Goal: Navigation & Orientation: Understand site structure

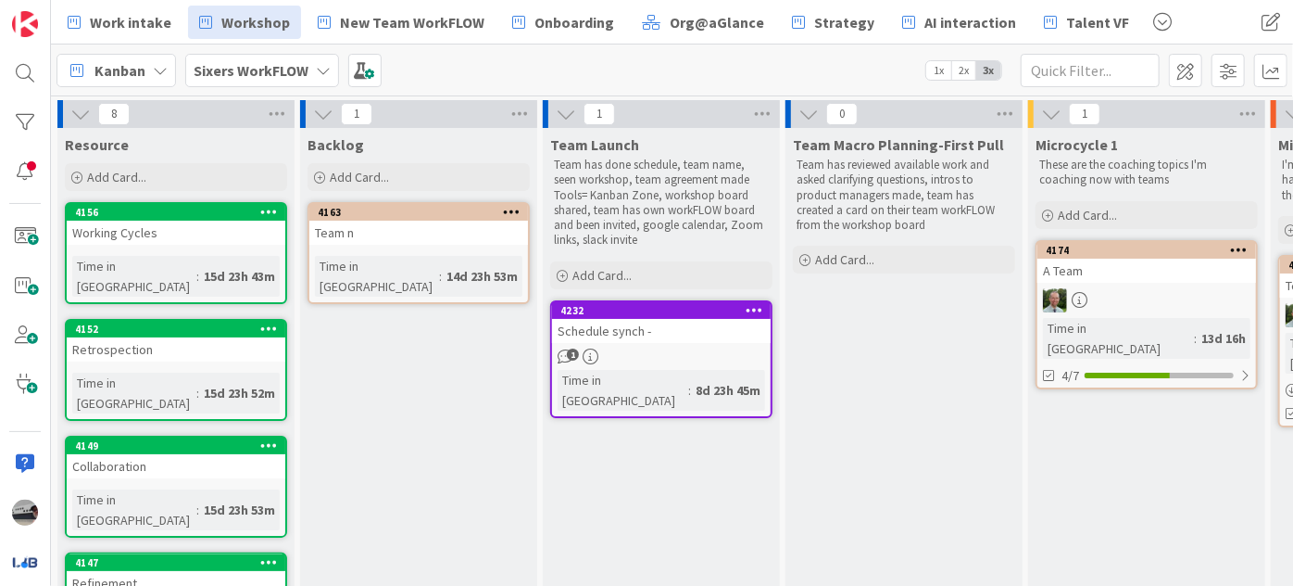
scroll to position [29, 227]
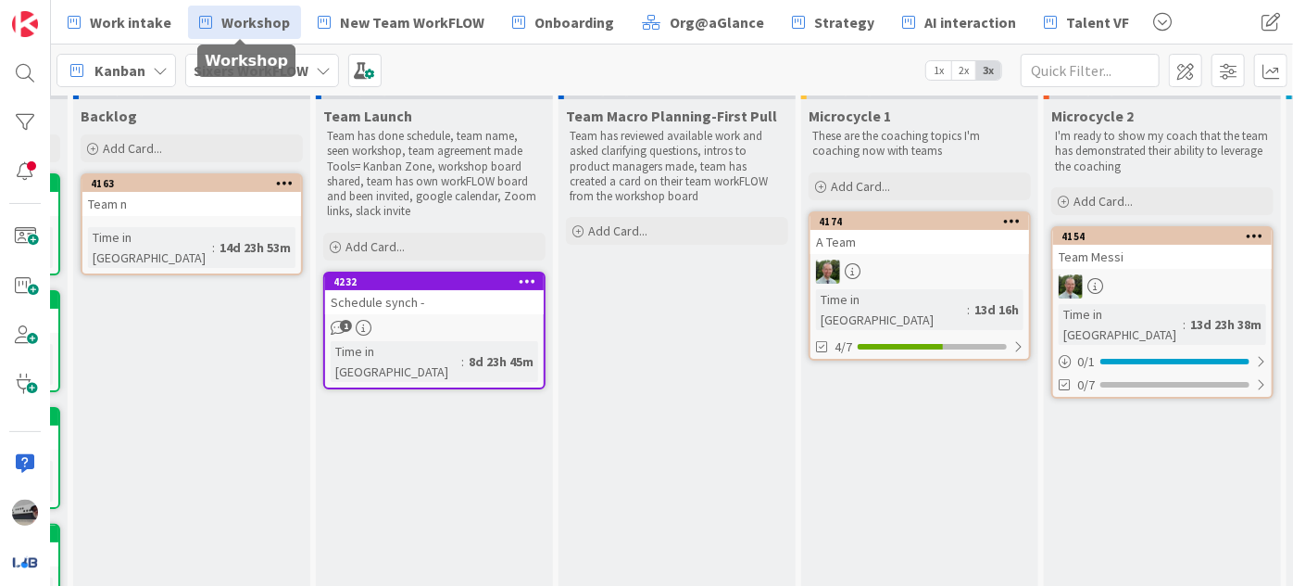
click at [248, 26] on span "Workshop" at bounding box center [255, 22] width 69 height 22
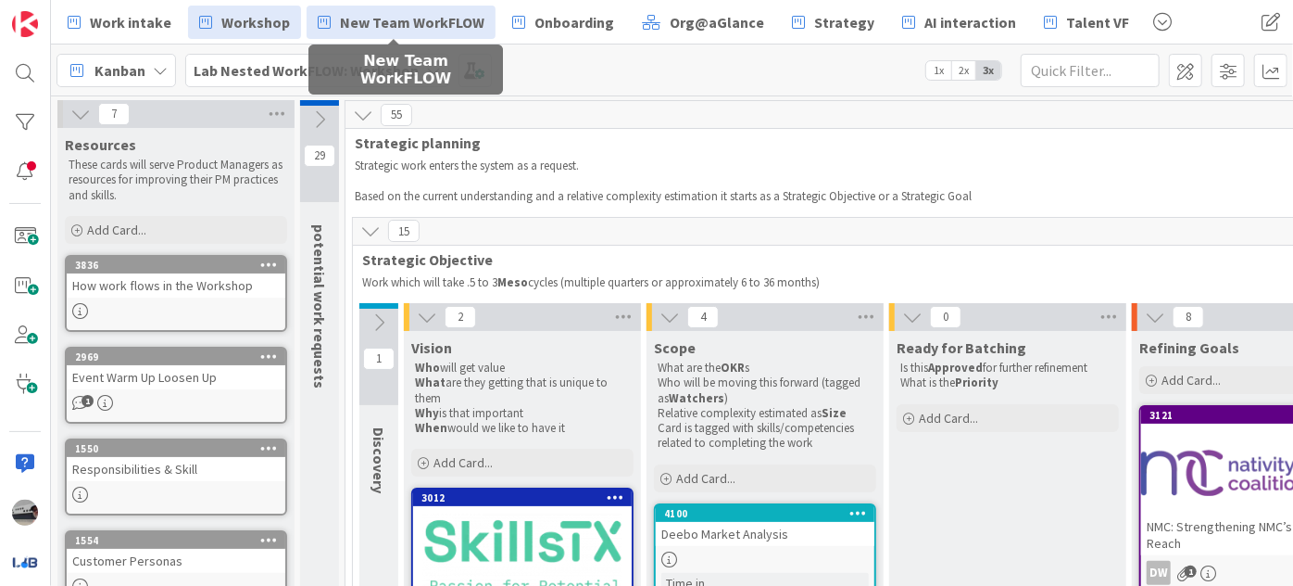
click at [445, 29] on span "New Team WorkFLOW" at bounding box center [412, 22] width 145 height 22
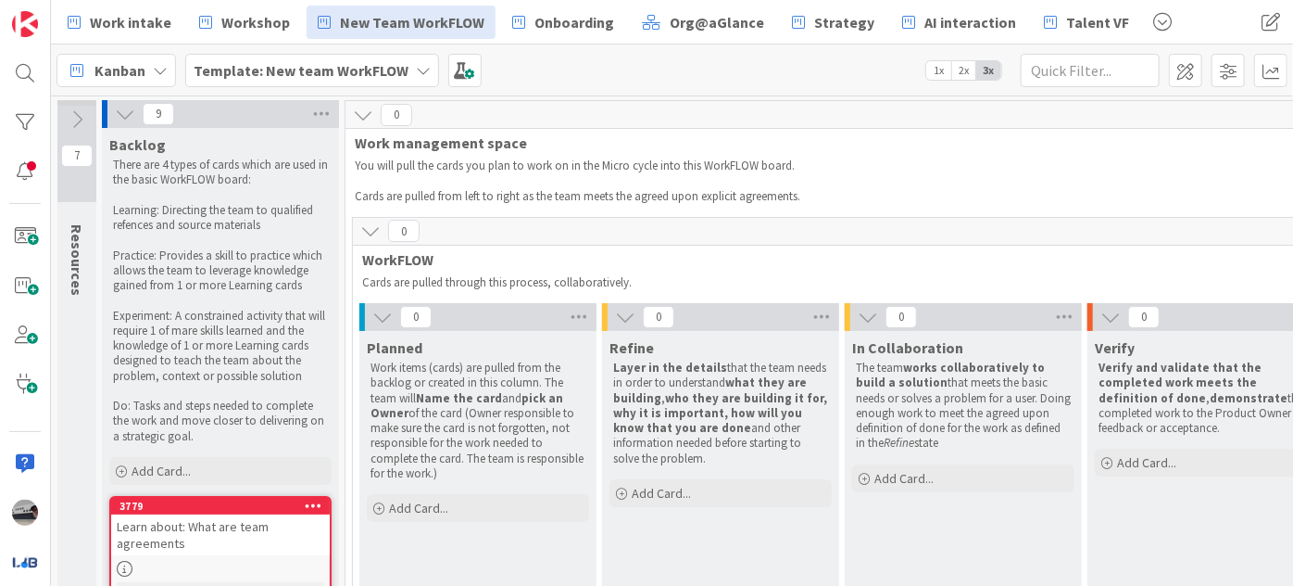
click at [387, 316] on icon at bounding box center [382, 317] width 20 height 20
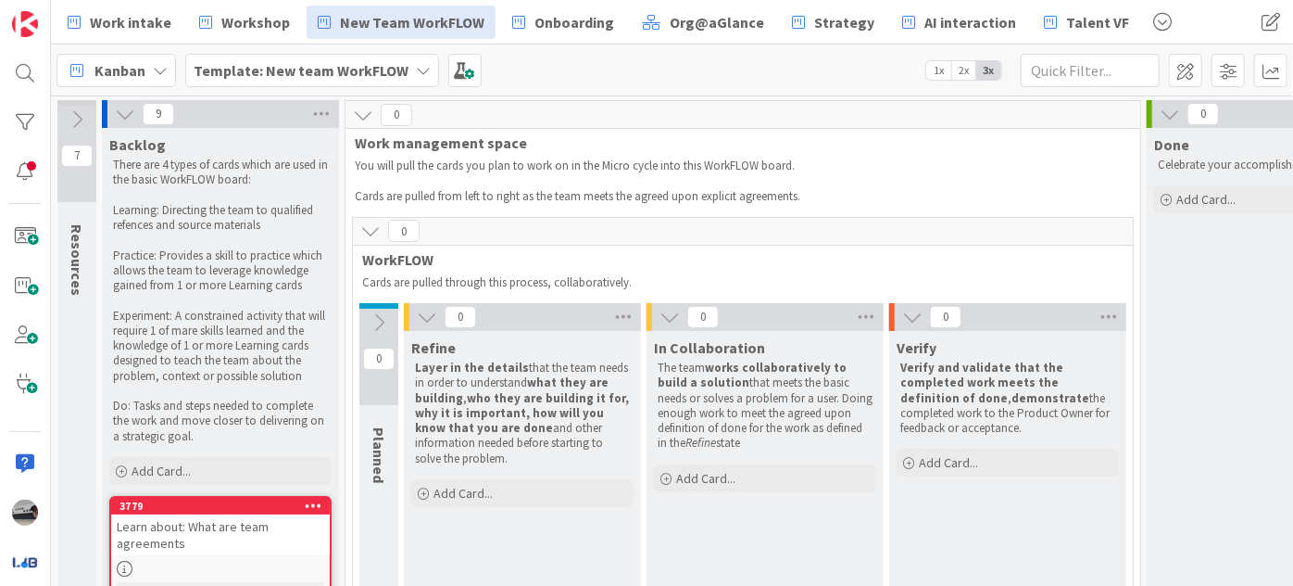
click at [423, 314] on icon at bounding box center [427, 317] width 20 height 20
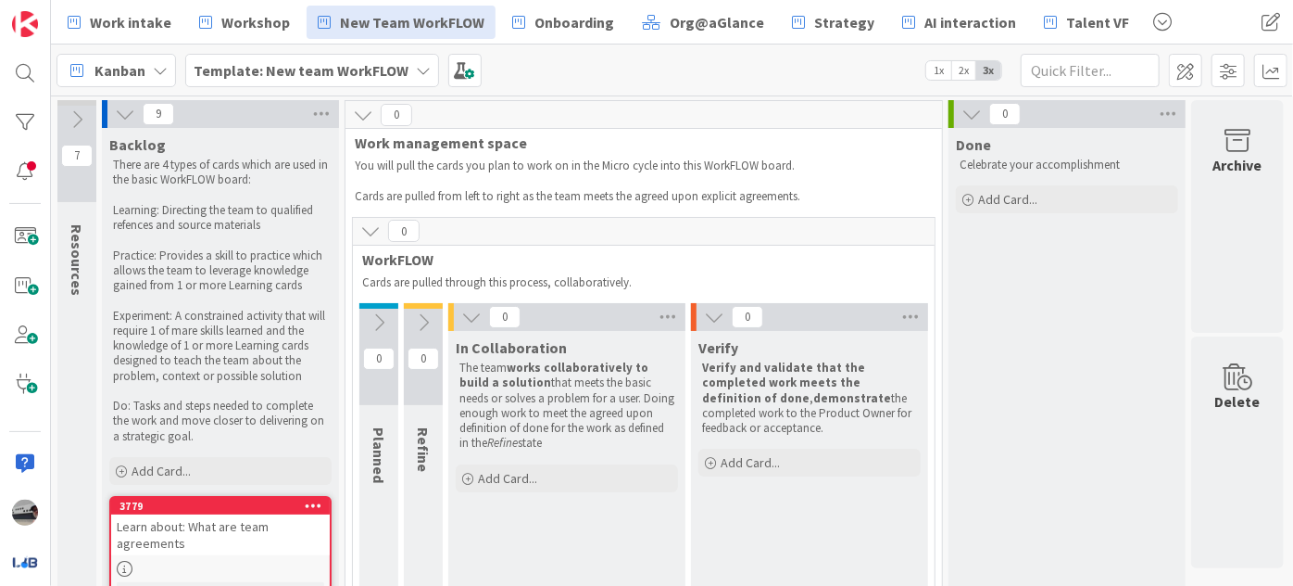
click at [467, 313] on icon at bounding box center [471, 317] width 20 height 20
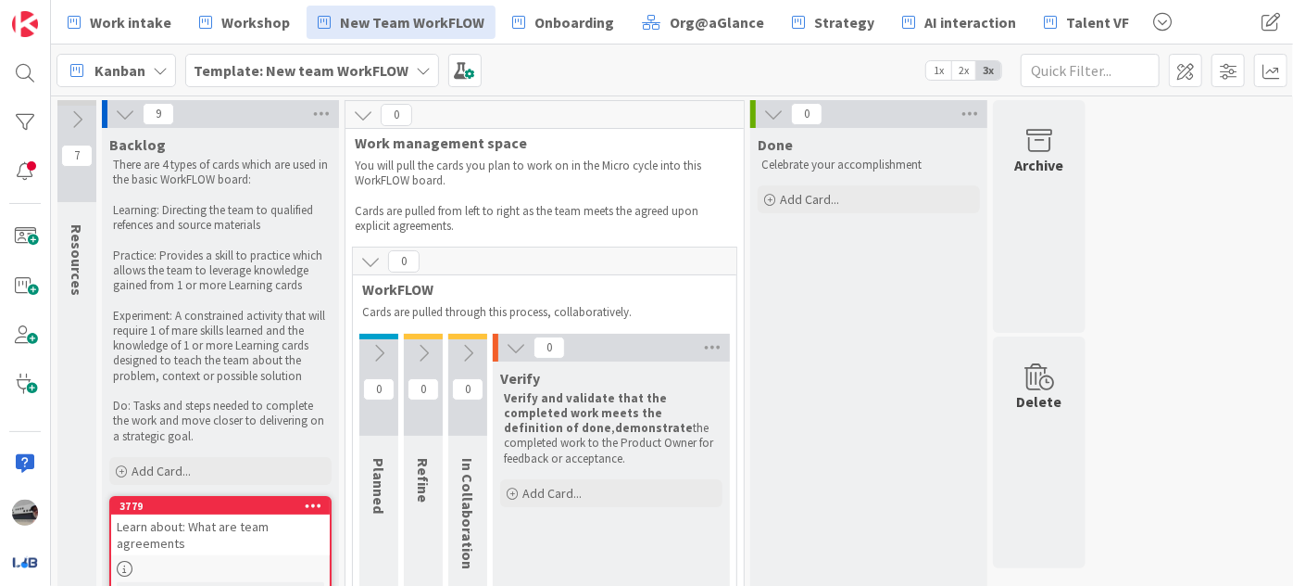
click at [511, 357] on button at bounding box center [516, 347] width 24 height 24
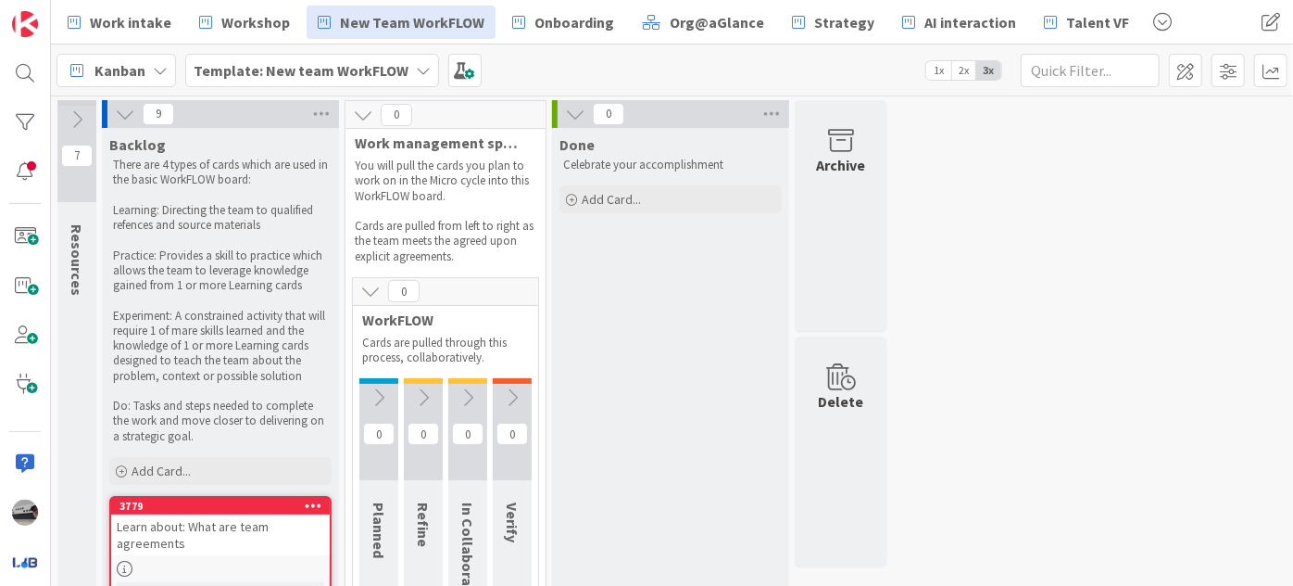
click at [123, 109] on icon at bounding box center [125, 114] width 20 height 20
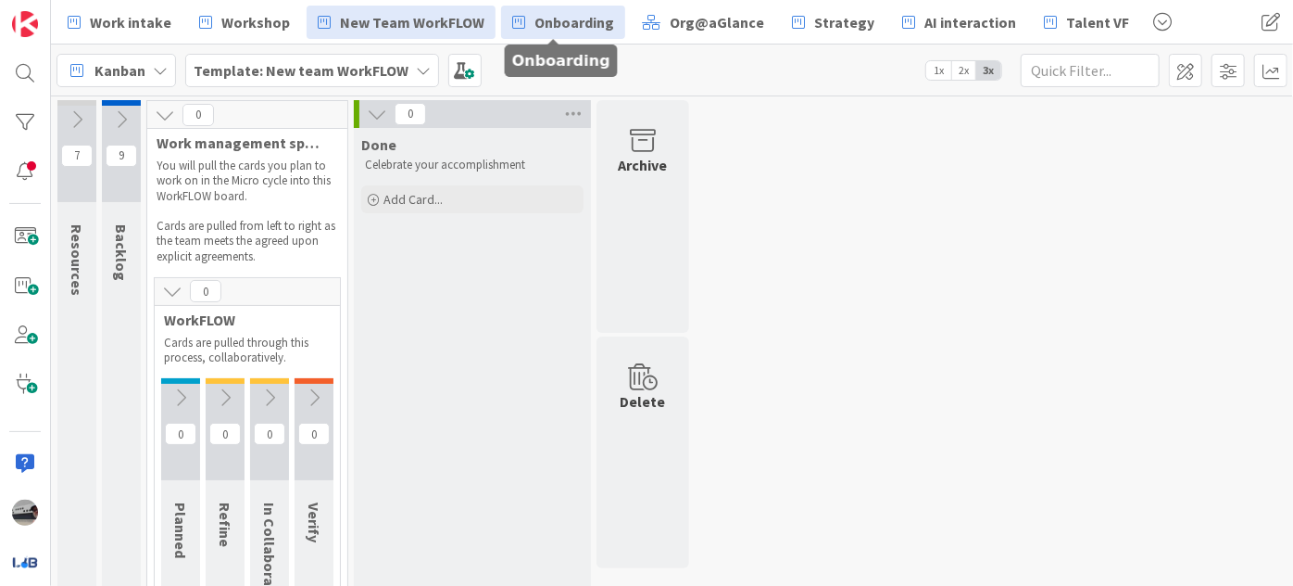
click at [544, 32] on span "Onboarding" at bounding box center [575, 22] width 80 height 22
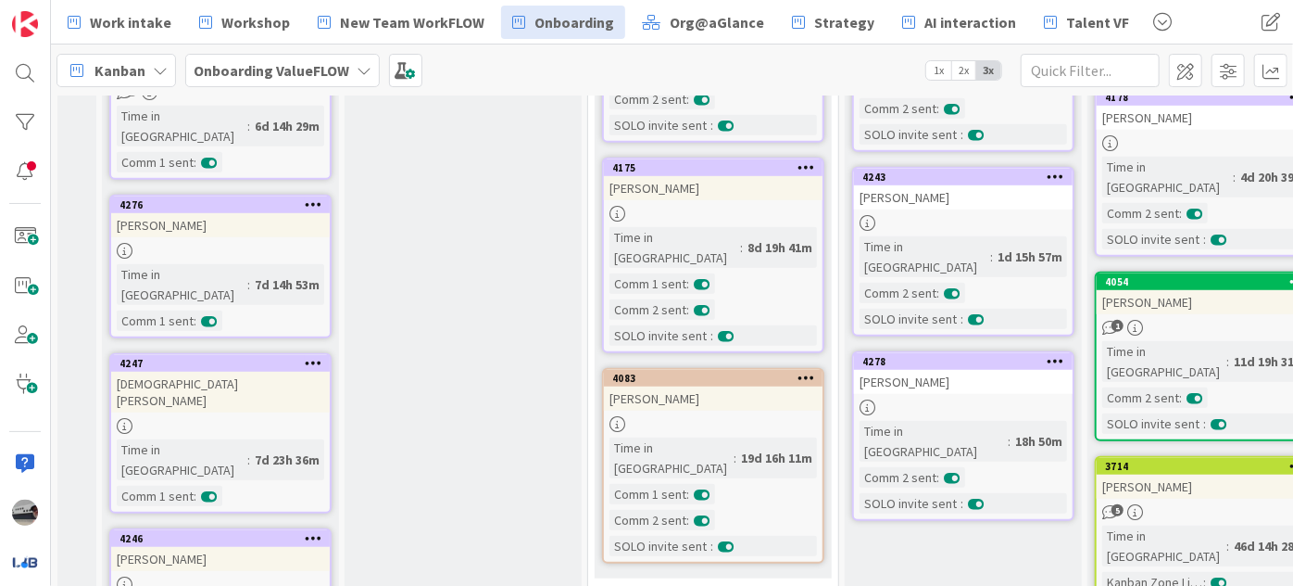
scroll to position [505, 0]
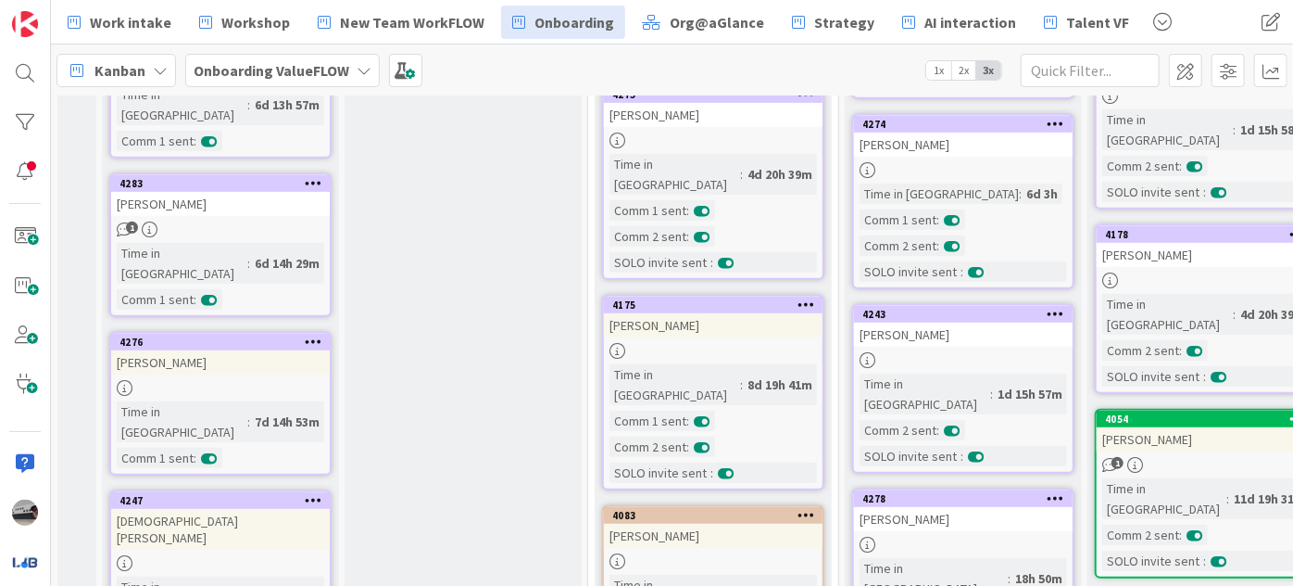
click at [767, 524] on div "[PERSON_NAME]" at bounding box center [713, 536] width 219 height 24
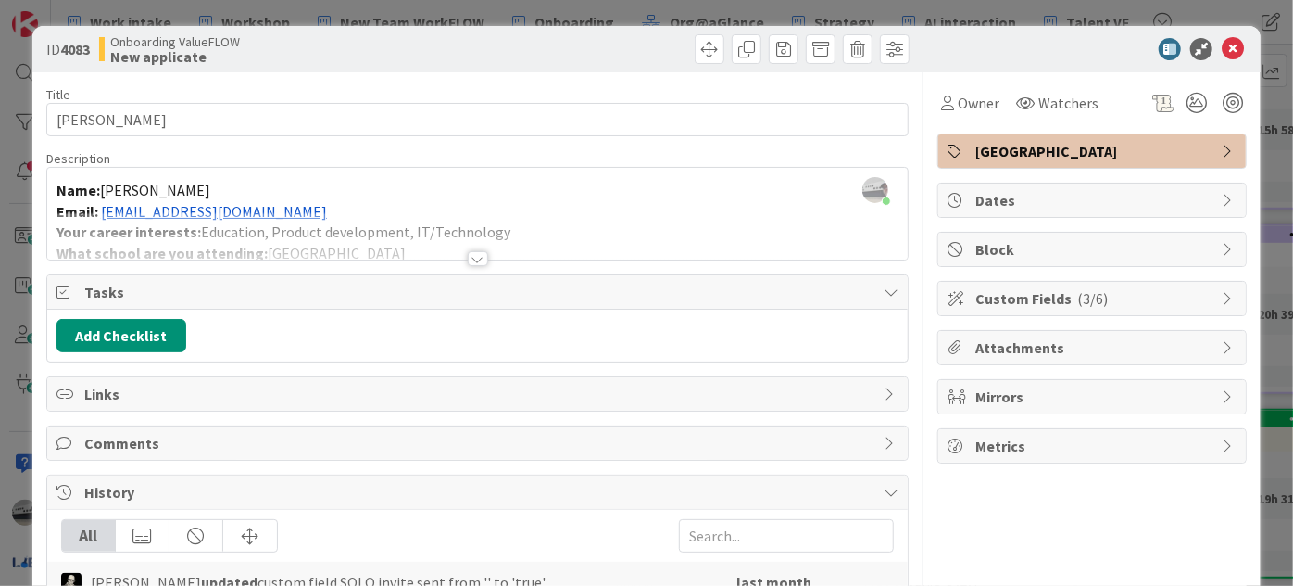
click at [468, 256] on div at bounding box center [478, 258] width 20 height 15
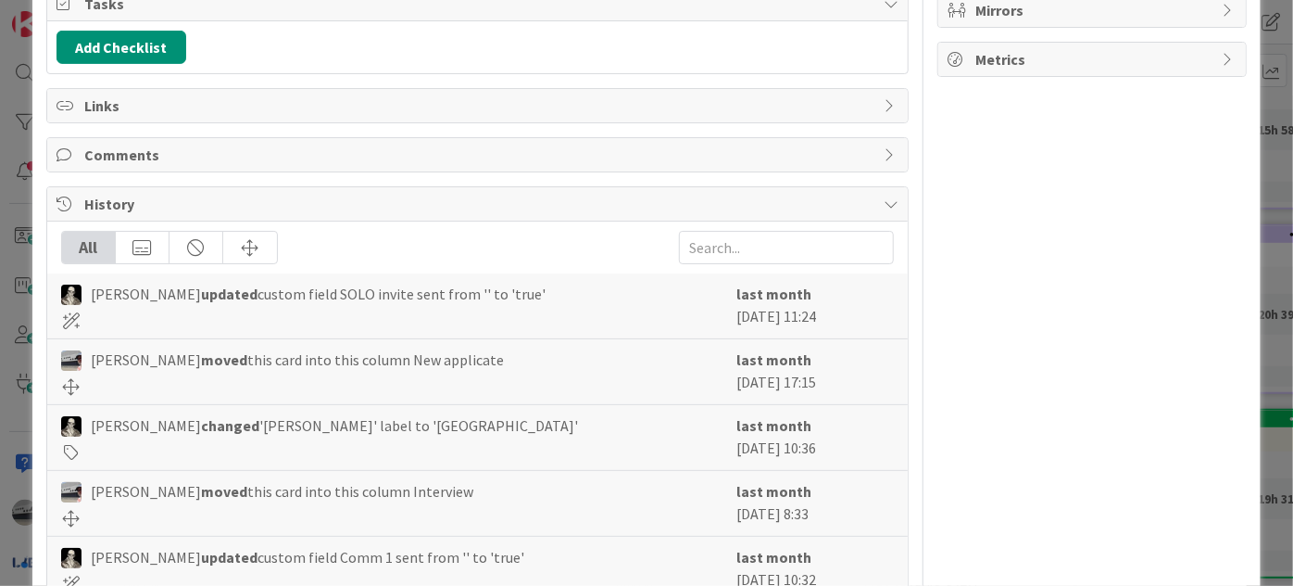
scroll to position [225, 0]
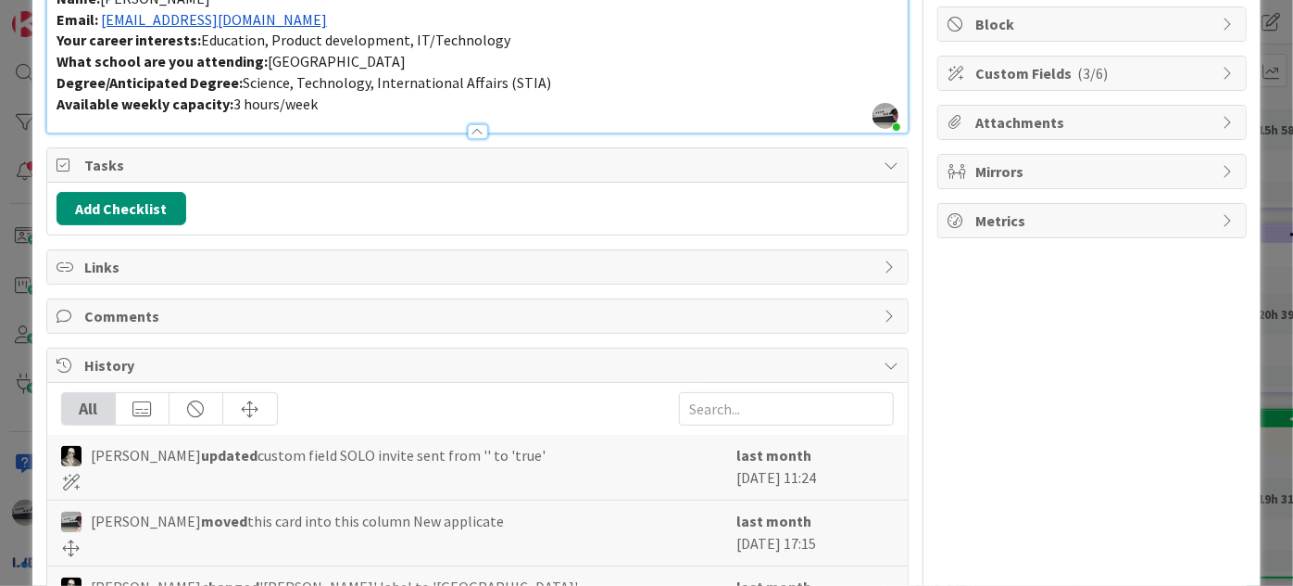
click at [511, 305] on span "Comments" at bounding box center [479, 316] width 790 height 22
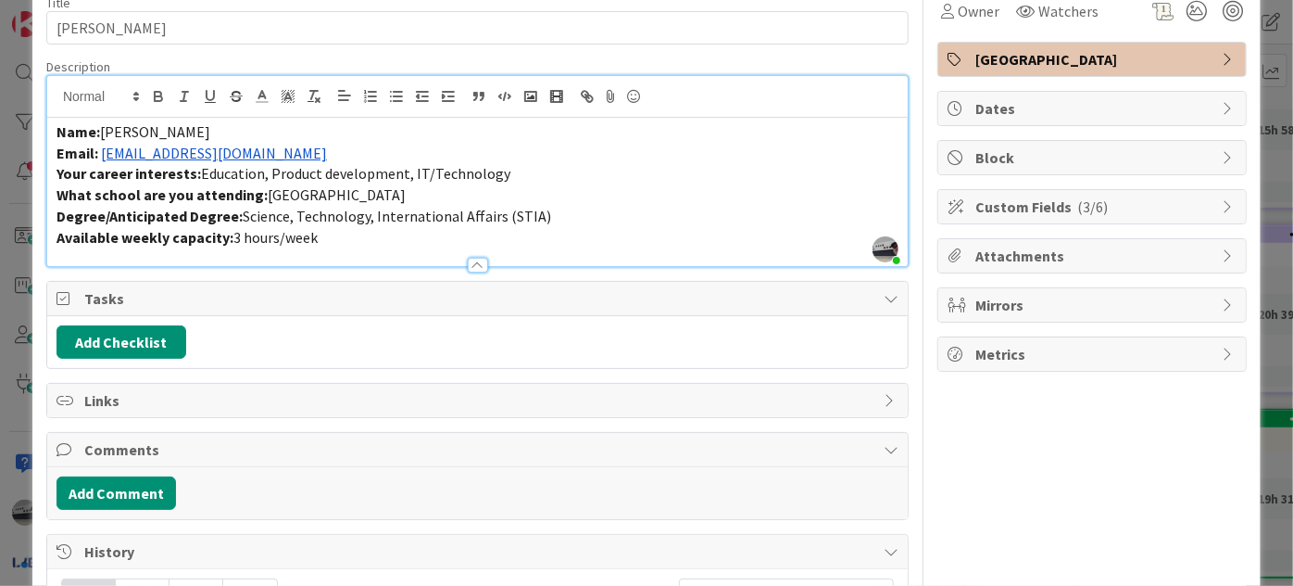
scroll to position [0, 0]
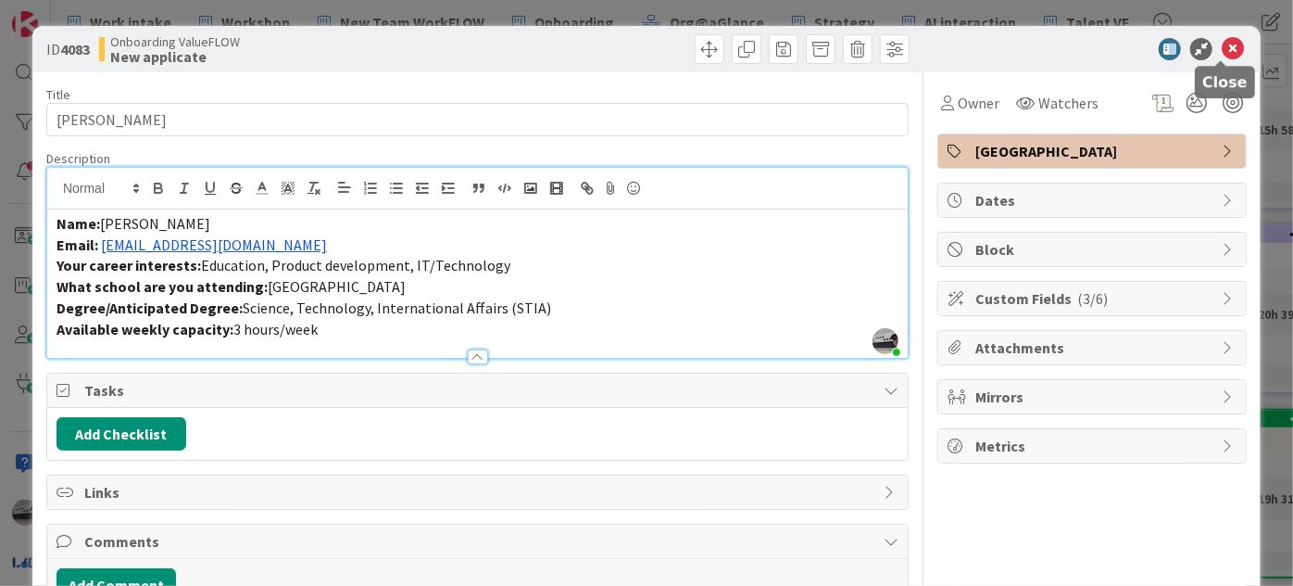
click at [1225, 47] on icon at bounding box center [1233, 49] width 22 height 22
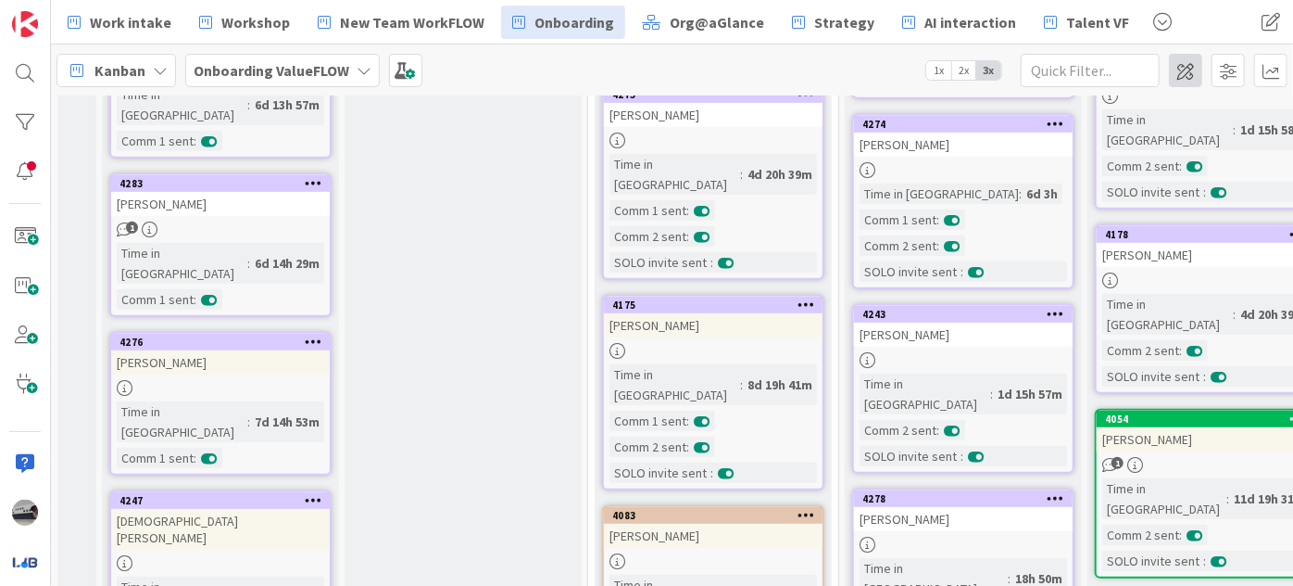
scroll to position [546, 0]
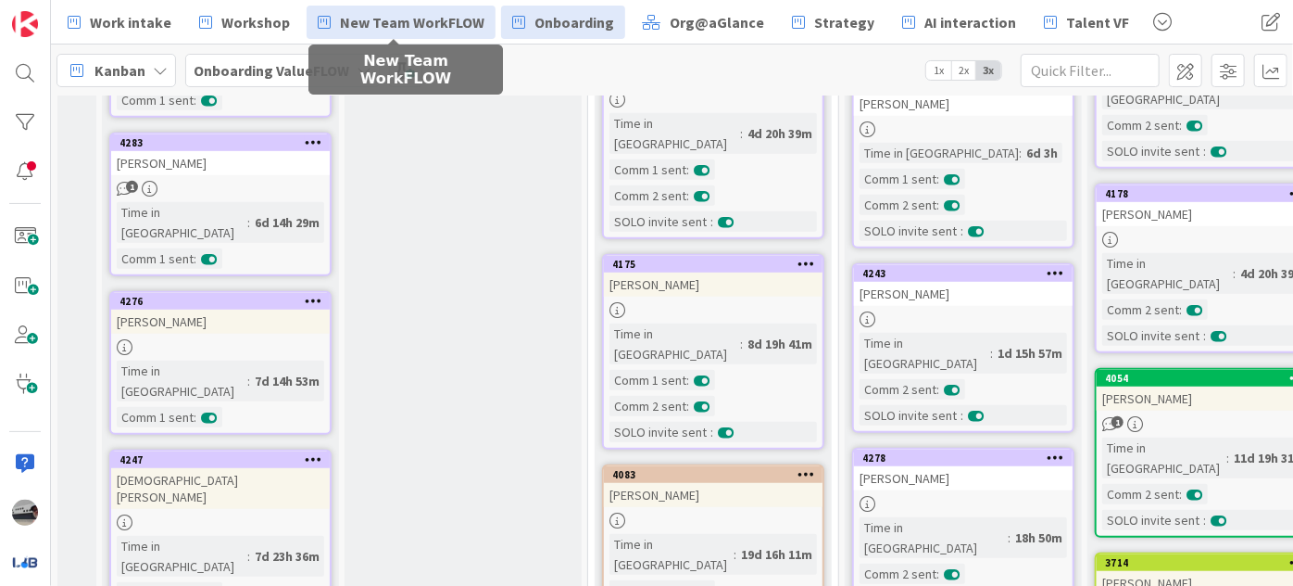
click at [383, 17] on span "New Team WorkFLOW" at bounding box center [412, 22] width 145 height 22
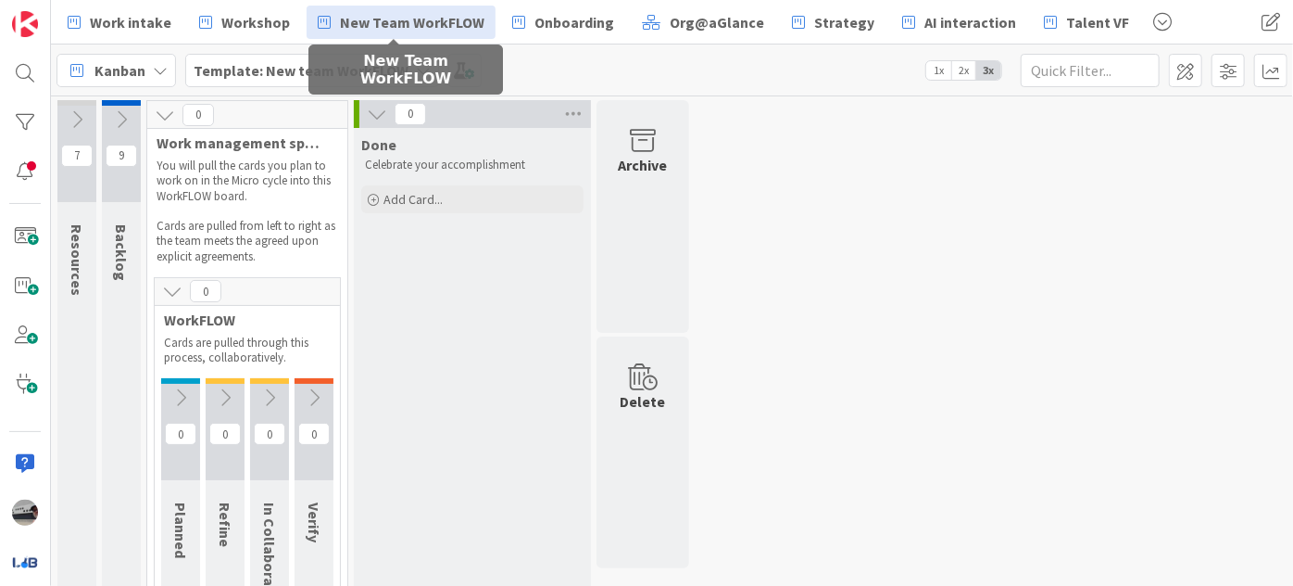
click at [116, 113] on icon at bounding box center [121, 119] width 20 height 20
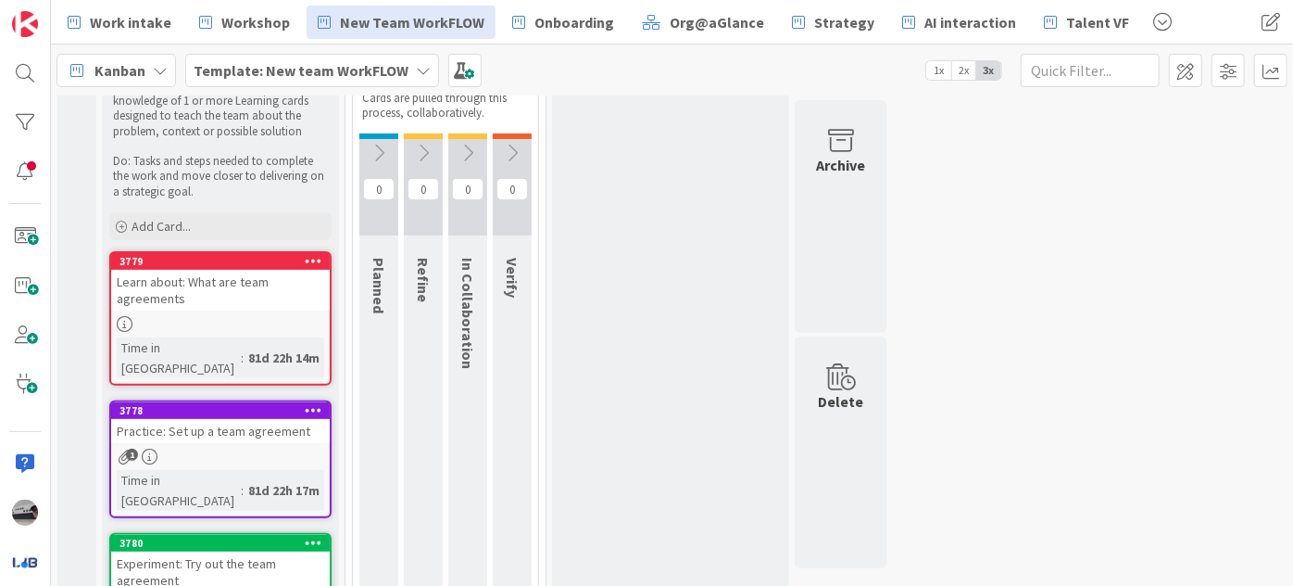
scroll to position [252, 0]
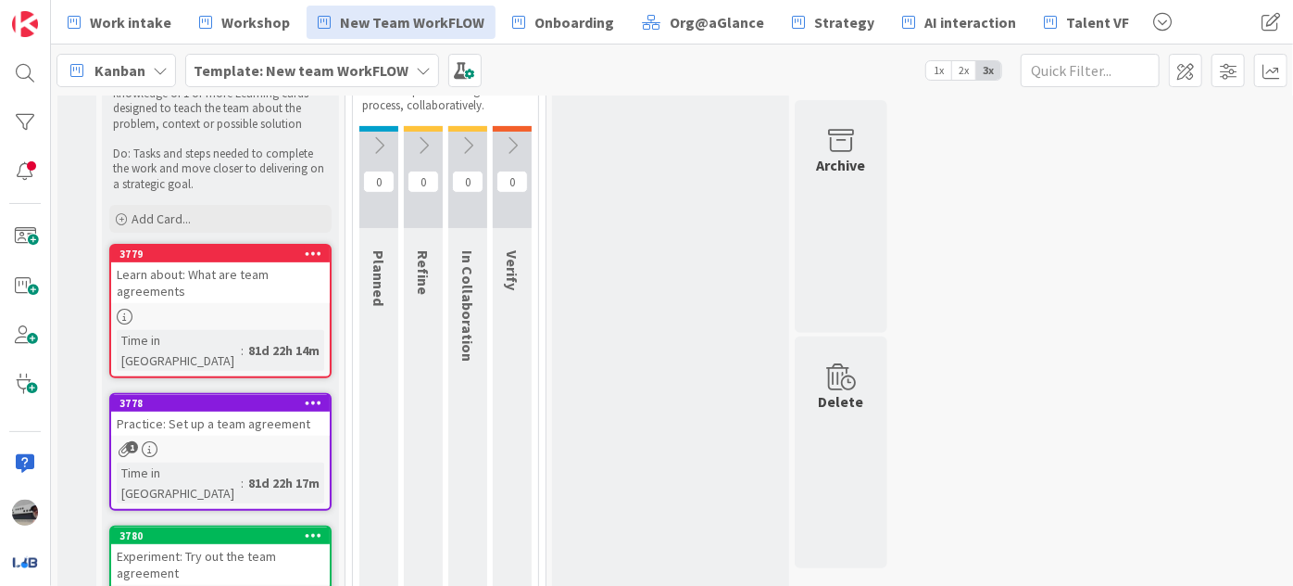
click at [379, 148] on icon at bounding box center [379, 145] width 20 height 20
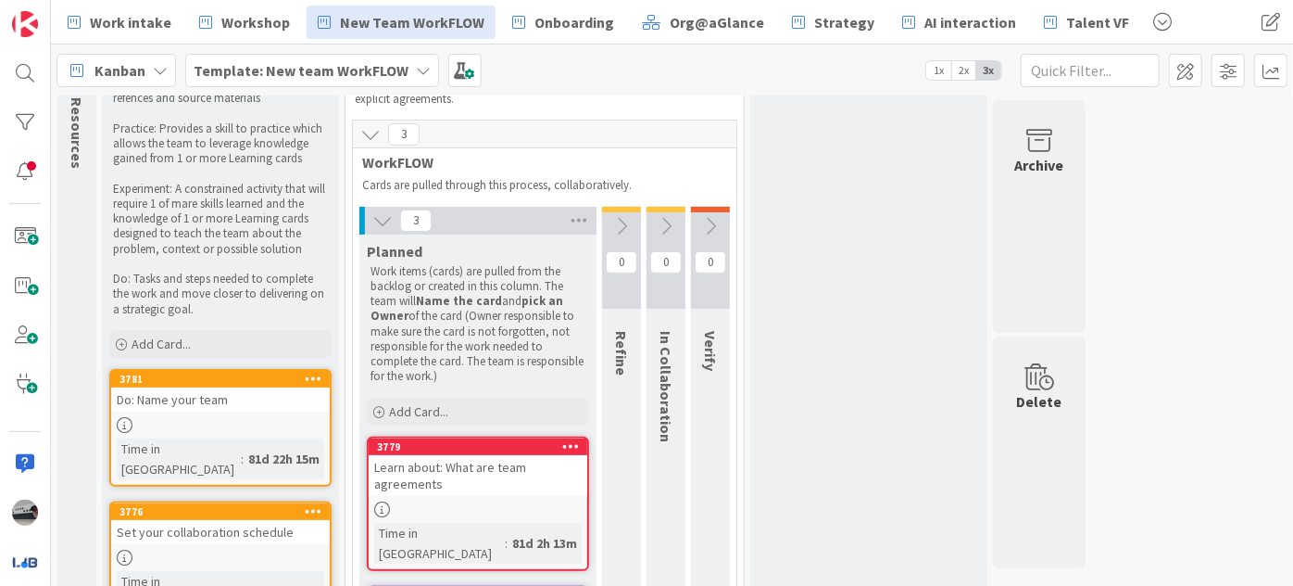
scroll to position [104, 0]
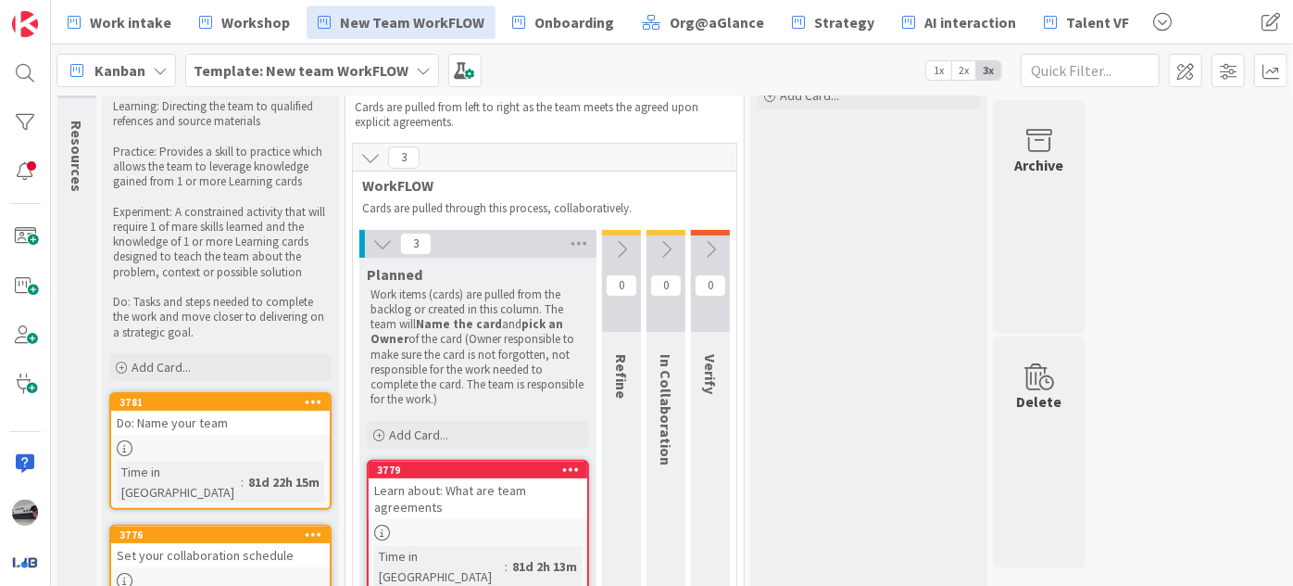
click at [622, 240] on icon at bounding box center [622, 249] width 20 height 20
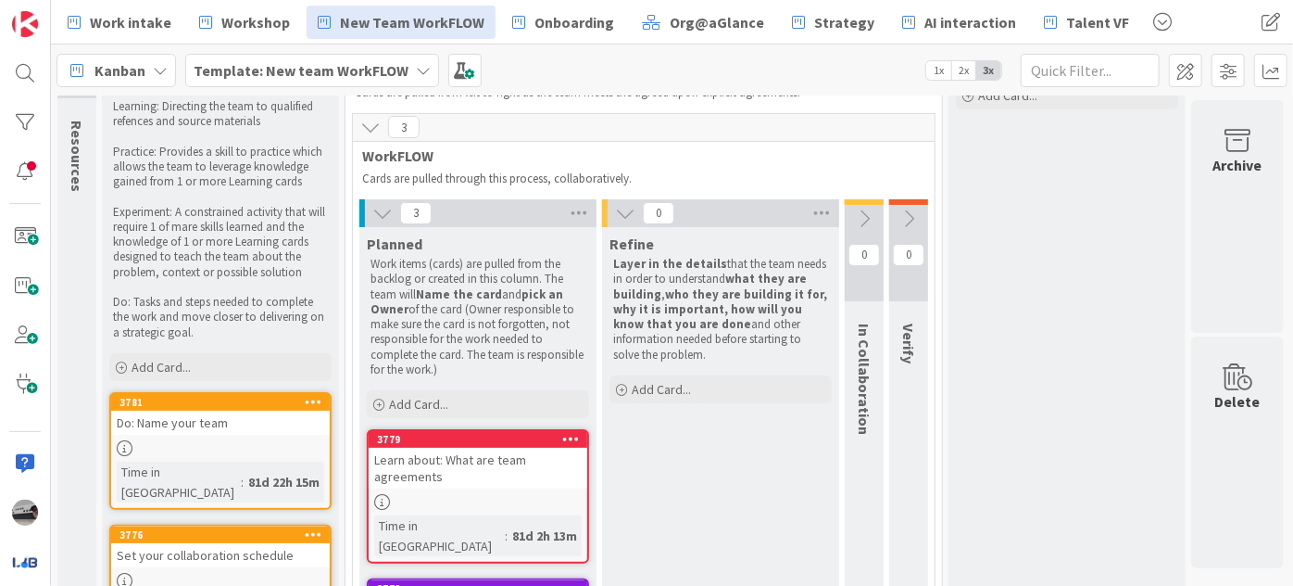
click at [878, 213] on button at bounding box center [864, 219] width 39 height 28
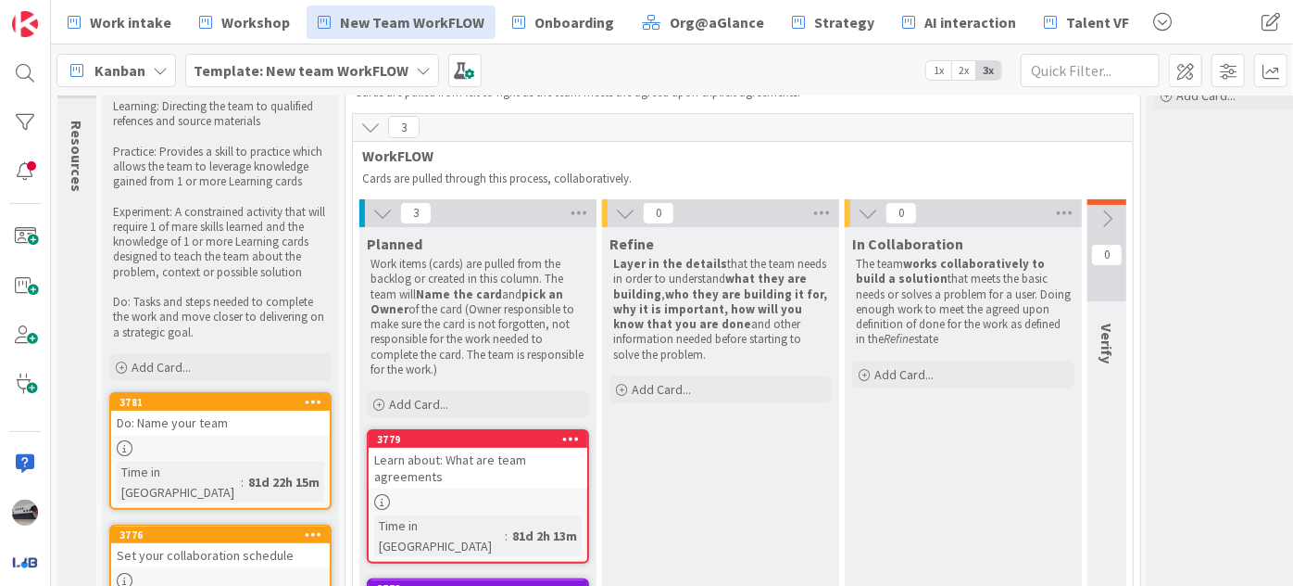
click at [1111, 208] on icon at bounding box center [1107, 218] width 20 height 20
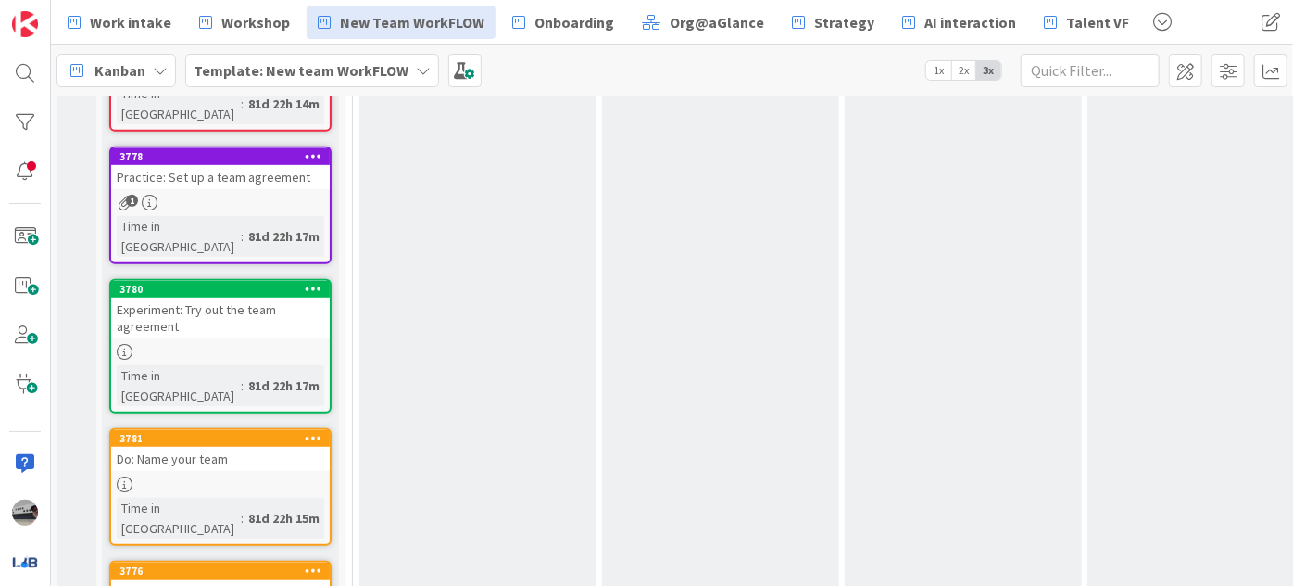
scroll to position [593, 0]
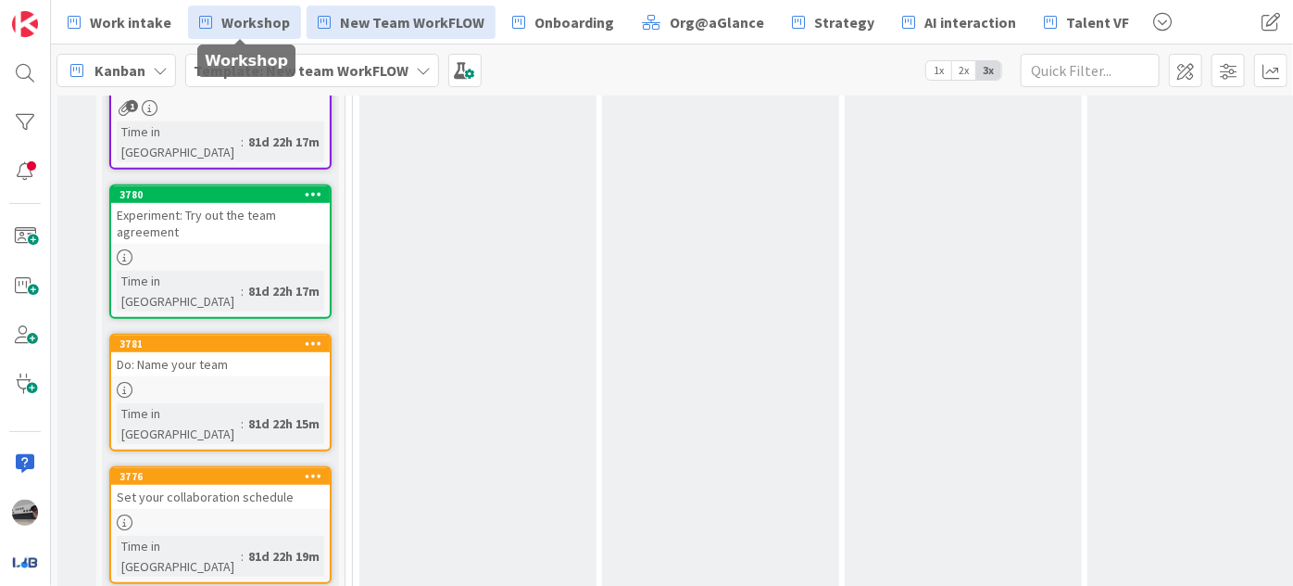
click at [258, 23] on span "Workshop" at bounding box center [255, 22] width 69 height 22
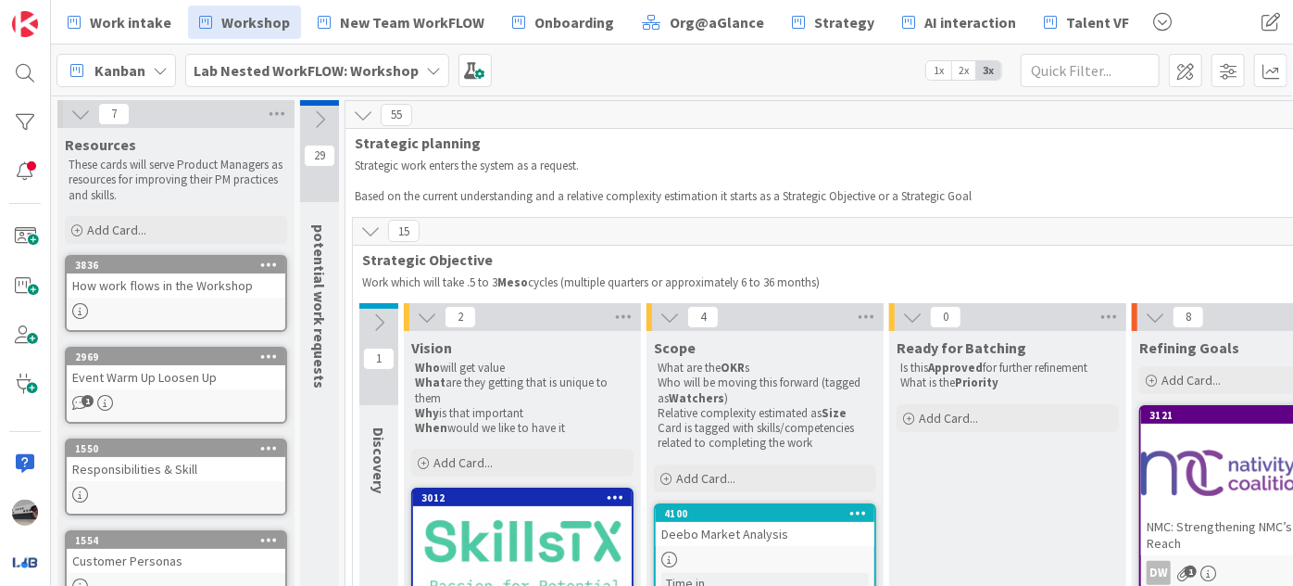
click at [430, 315] on icon at bounding box center [427, 317] width 20 height 20
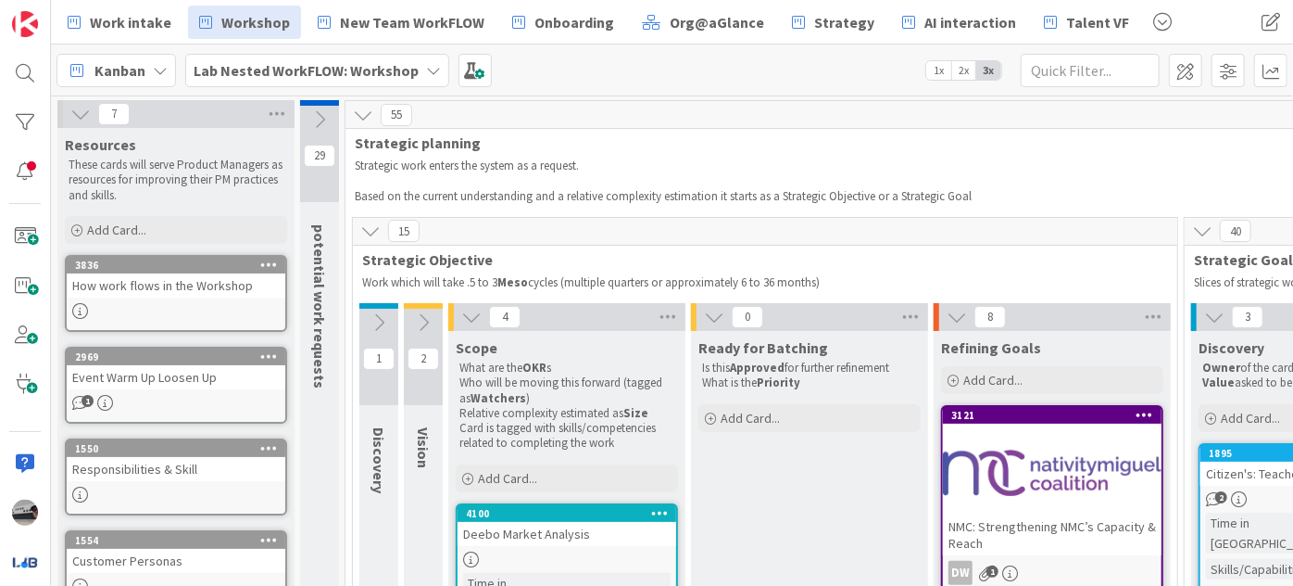
click at [472, 315] on icon at bounding box center [471, 317] width 20 height 20
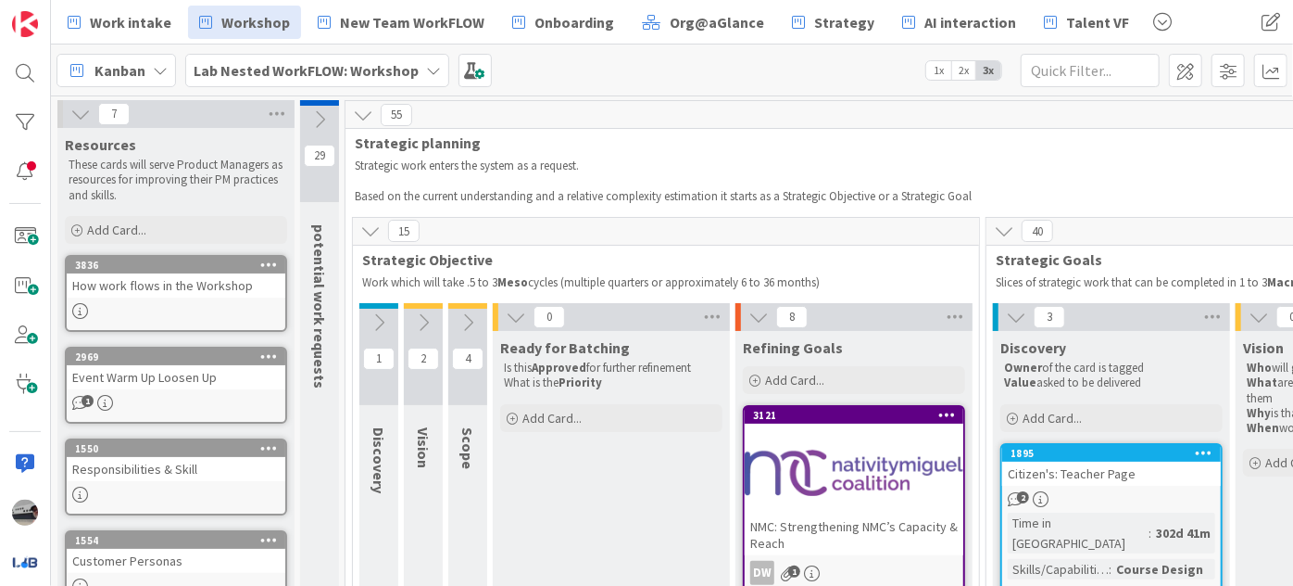
click at [507, 318] on icon at bounding box center [516, 317] width 20 height 20
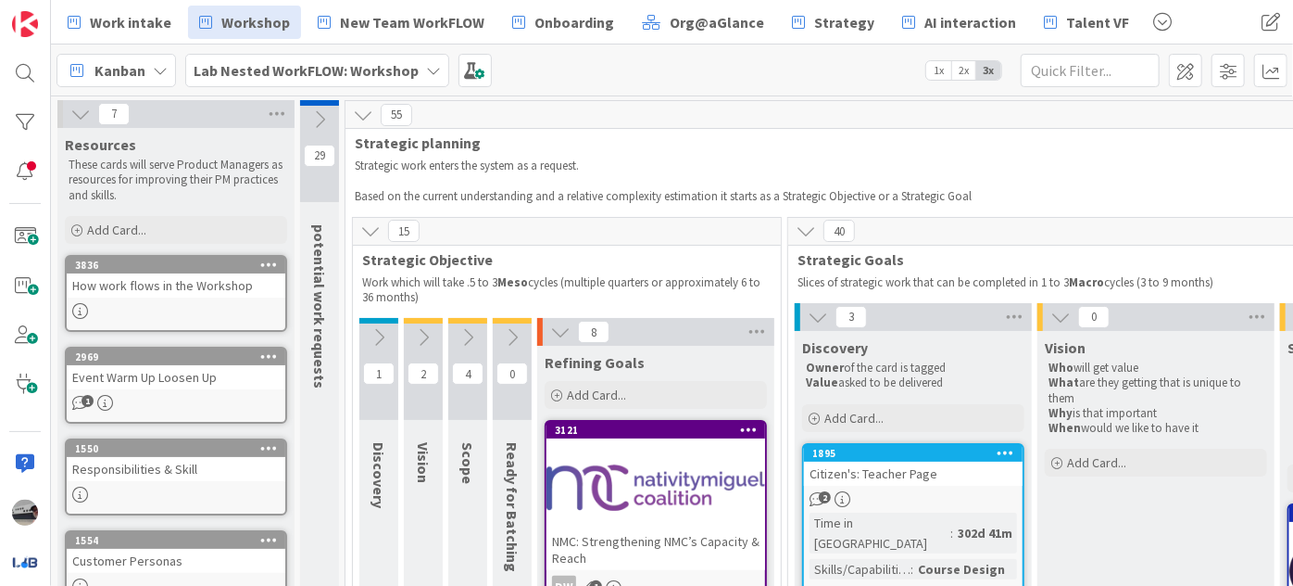
click at [554, 333] on icon at bounding box center [560, 332] width 20 height 20
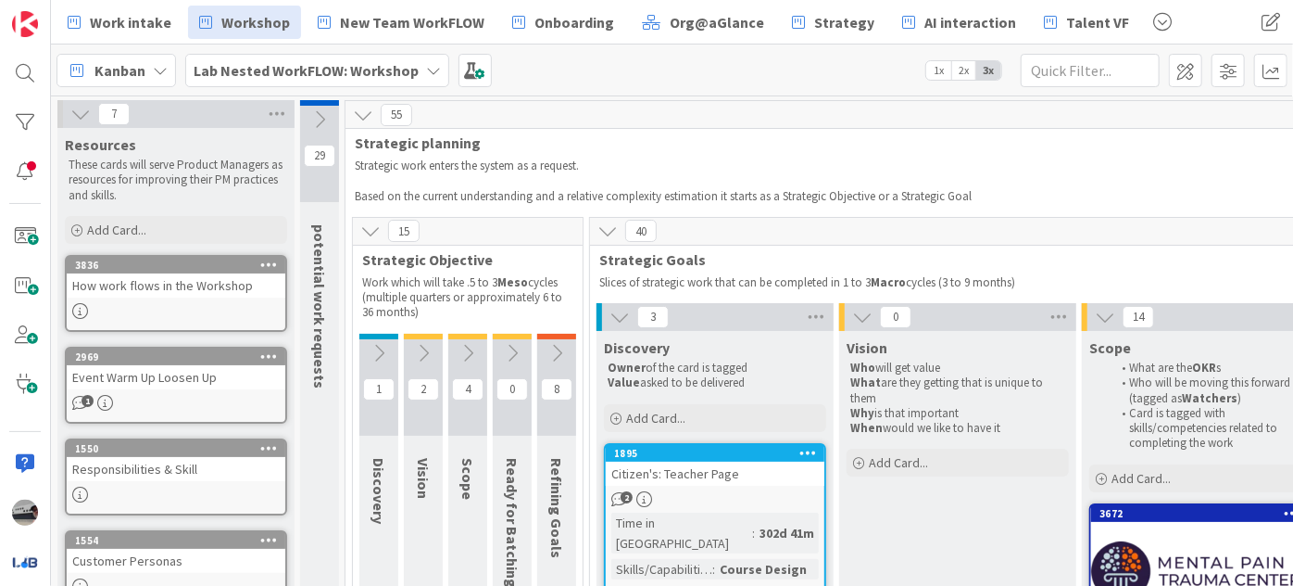
click at [624, 317] on icon at bounding box center [620, 317] width 20 height 20
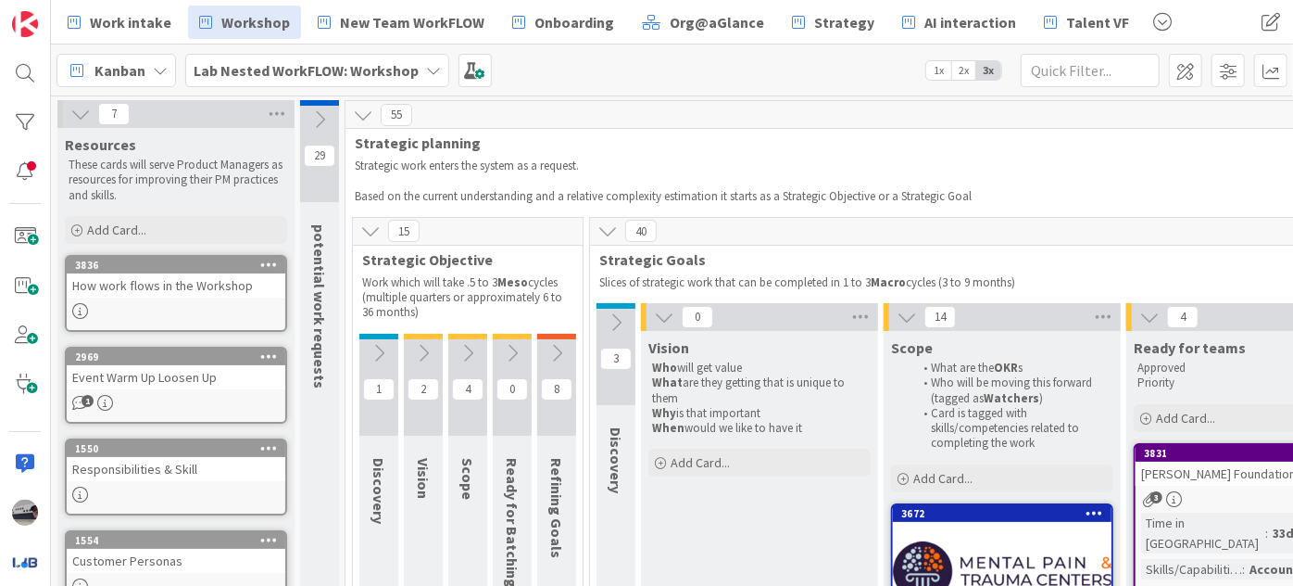
click at [669, 316] on icon at bounding box center [664, 317] width 20 height 20
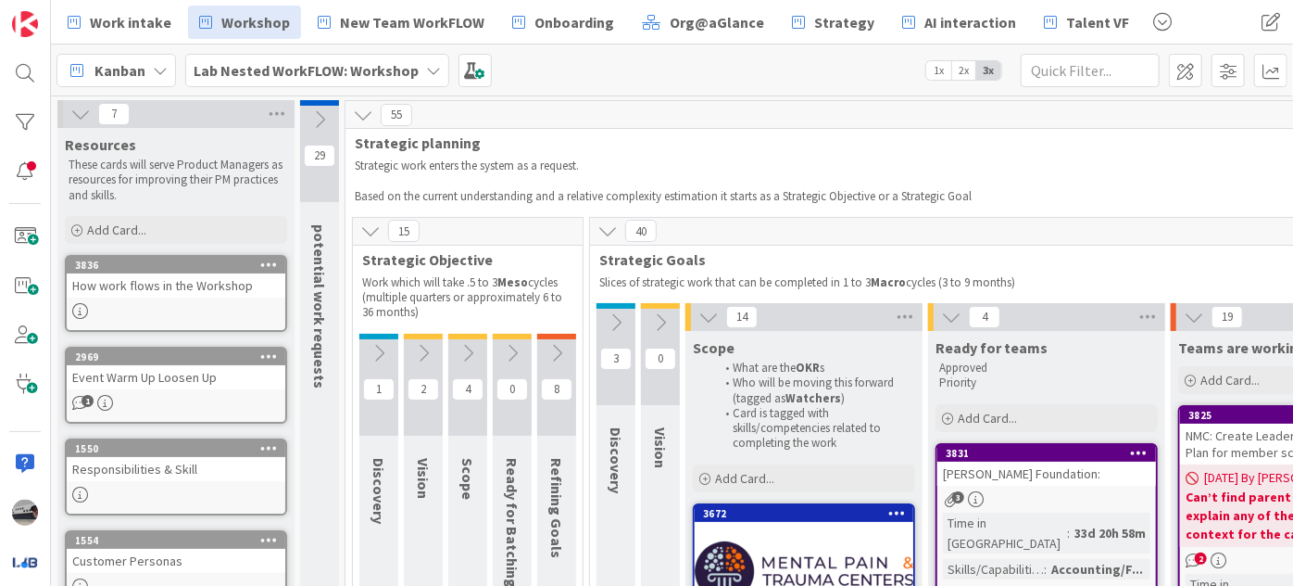
click at [700, 318] on icon at bounding box center [709, 317] width 20 height 20
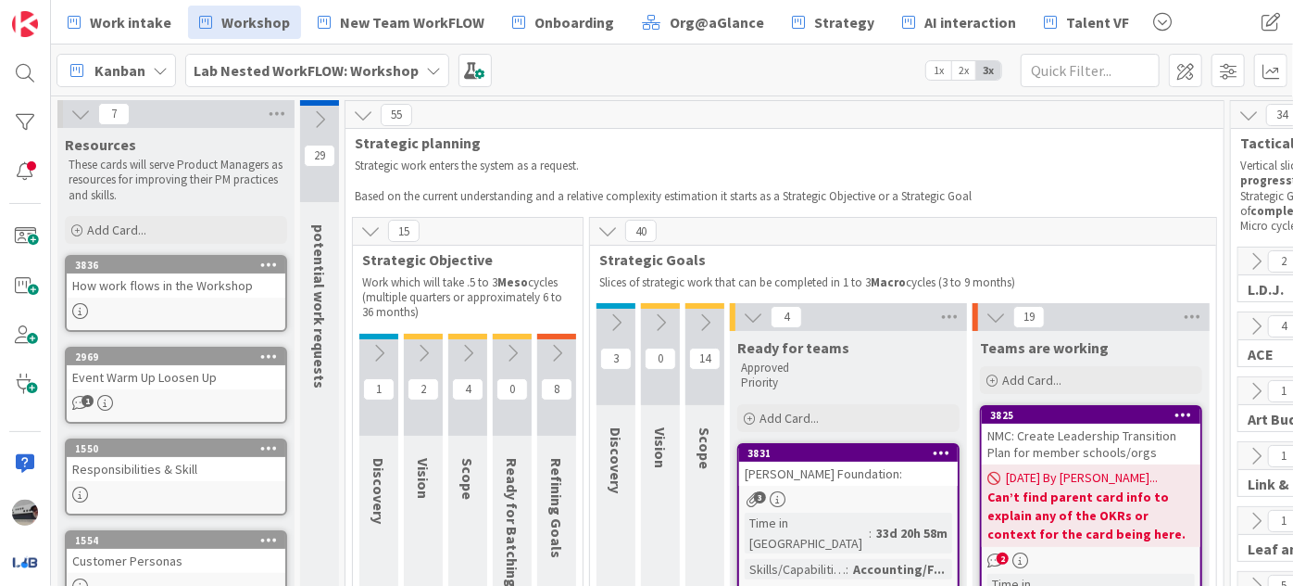
click at [754, 313] on icon at bounding box center [753, 317] width 20 height 20
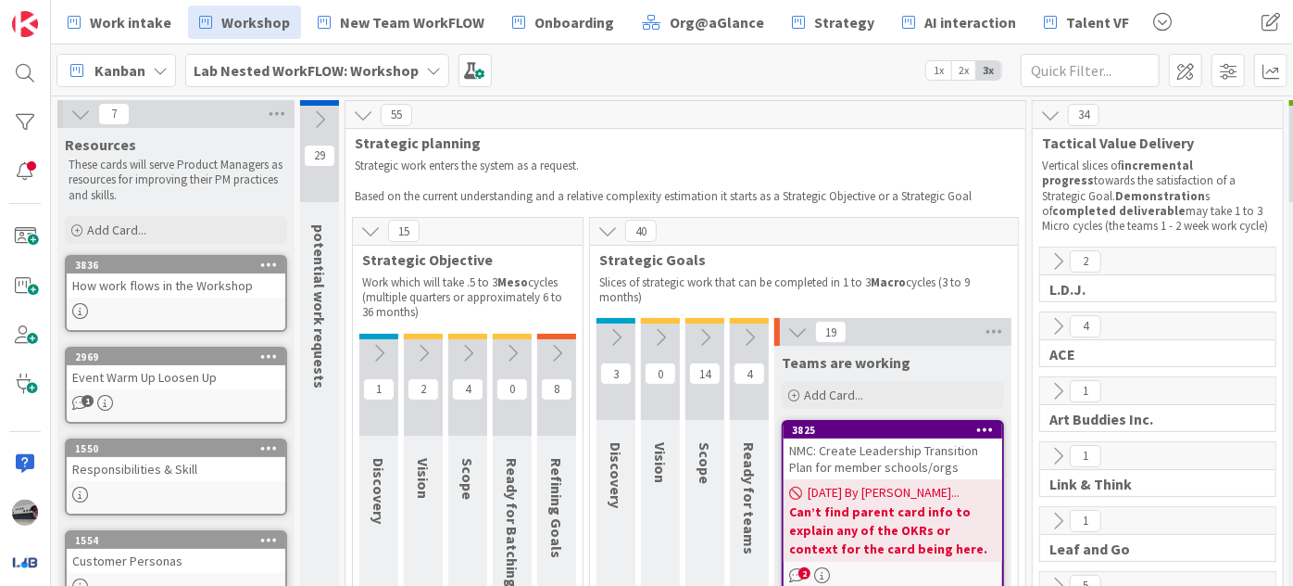
click at [802, 338] on icon at bounding box center [798, 332] width 20 height 20
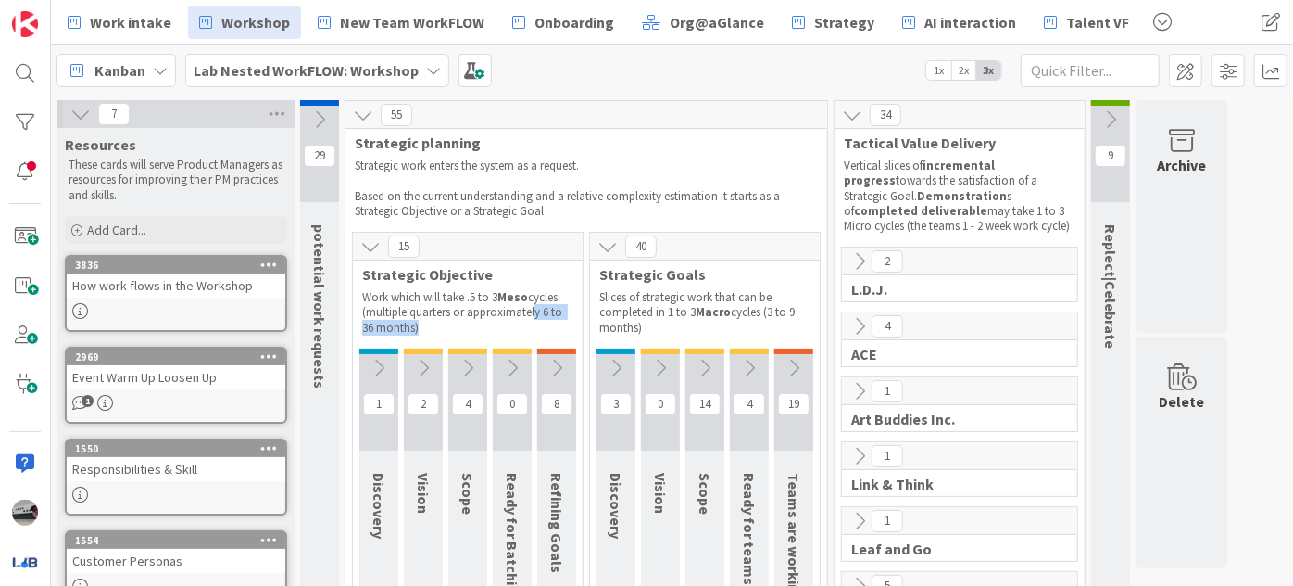
drag, startPoint x: 537, startPoint y: 308, endPoint x: 536, endPoint y: 325, distance: 17.7
click at [536, 325] on p "Work which will take .5 to 3 Meso cycles (multiple quarters or approximately 6 …" at bounding box center [467, 312] width 211 height 45
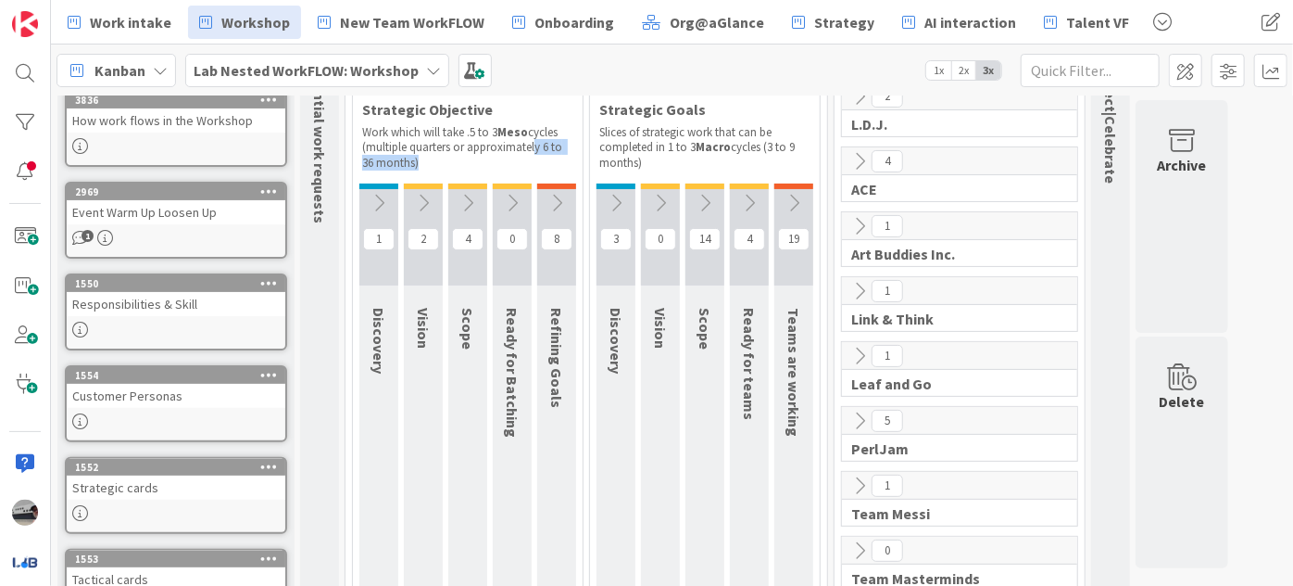
scroll to position [168, 0]
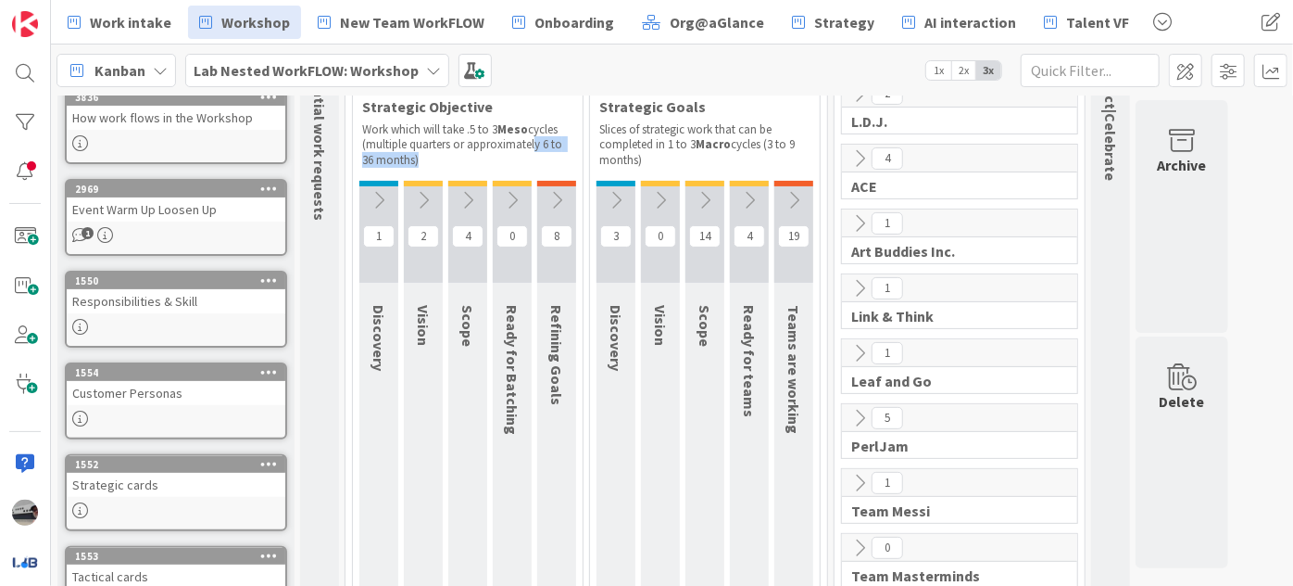
click at [563, 196] on icon at bounding box center [557, 200] width 20 height 20
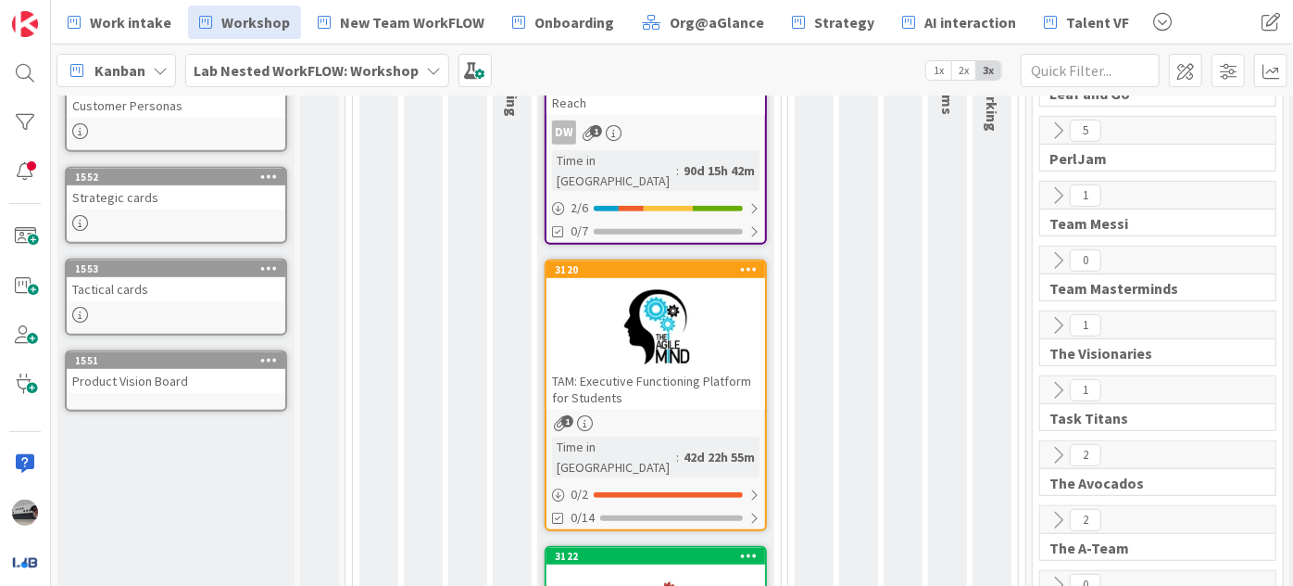
scroll to position [371, 0]
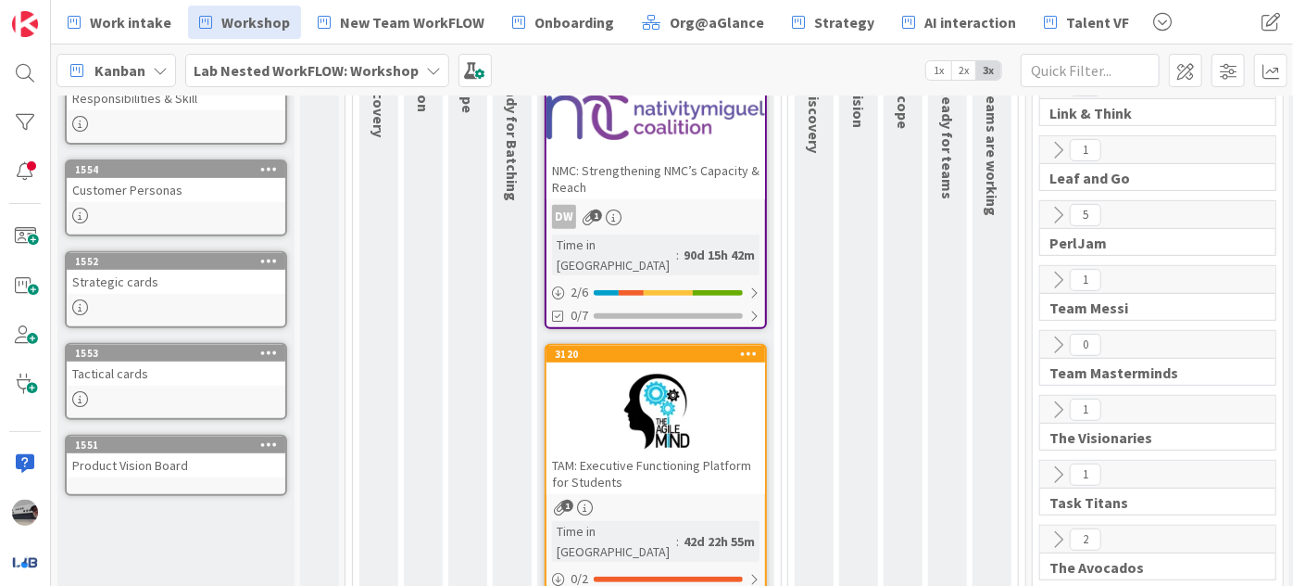
click at [684, 459] on div "TAM: Executive Functioning Platform for Students" at bounding box center [656, 473] width 219 height 41
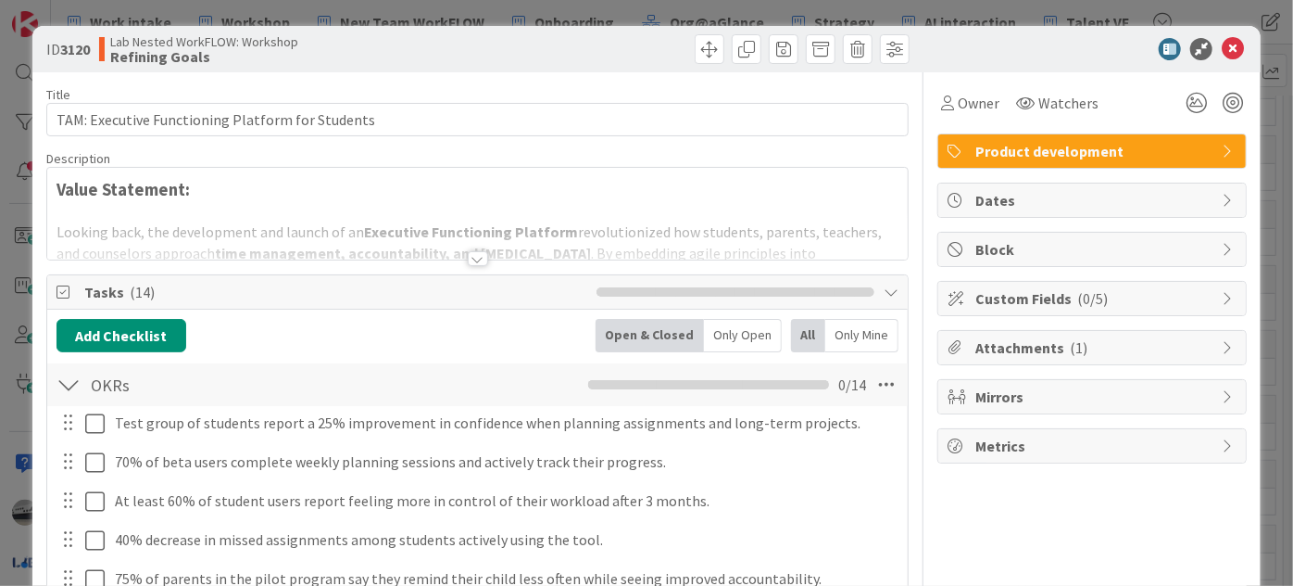
click at [480, 255] on div at bounding box center [478, 258] width 20 height 15
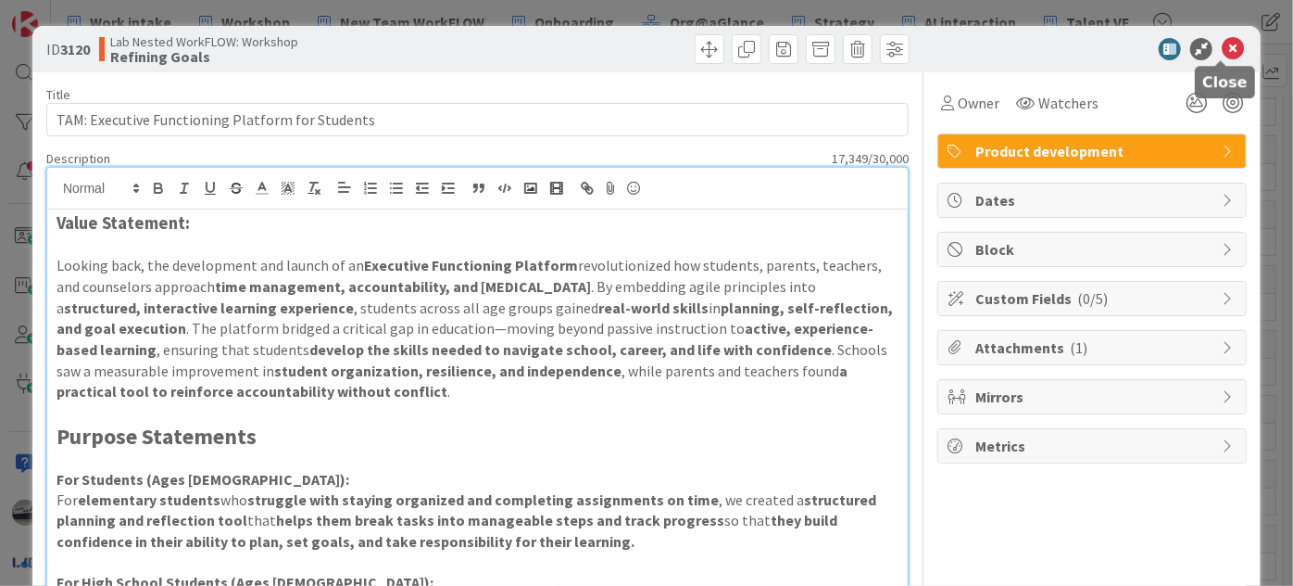
click at [1222, 42] on icon at bounding box center [1233, 49] width 22 height 22
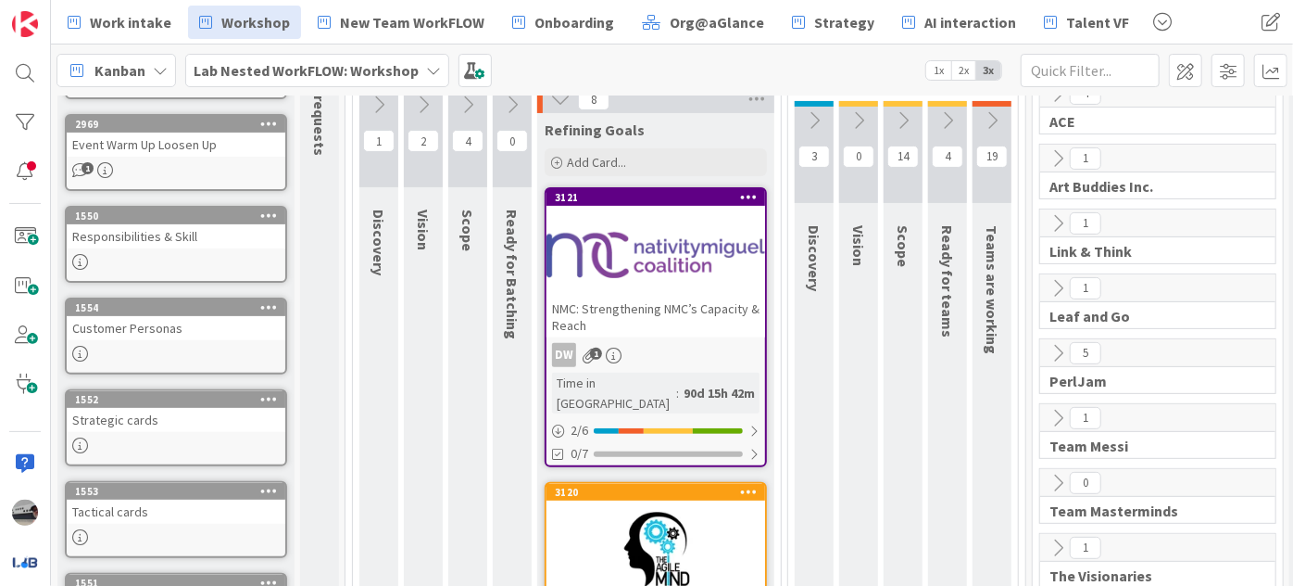
scroll to position [33, 0]
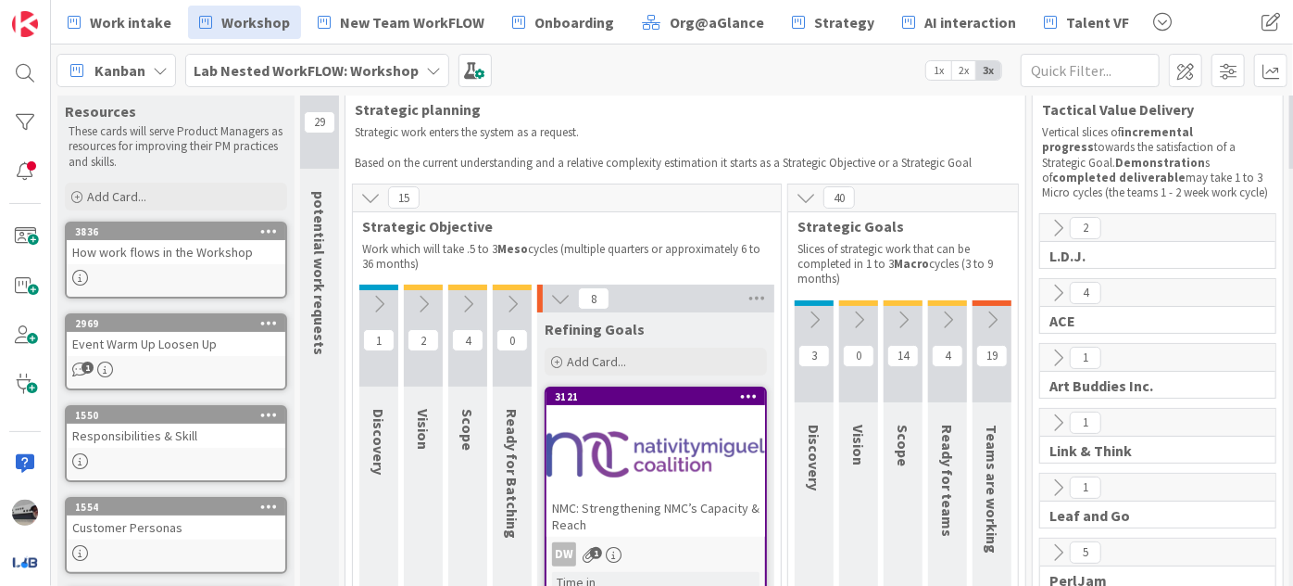
click at [821, 310] on icon at bounding box center [814, 319] width 20 height 20
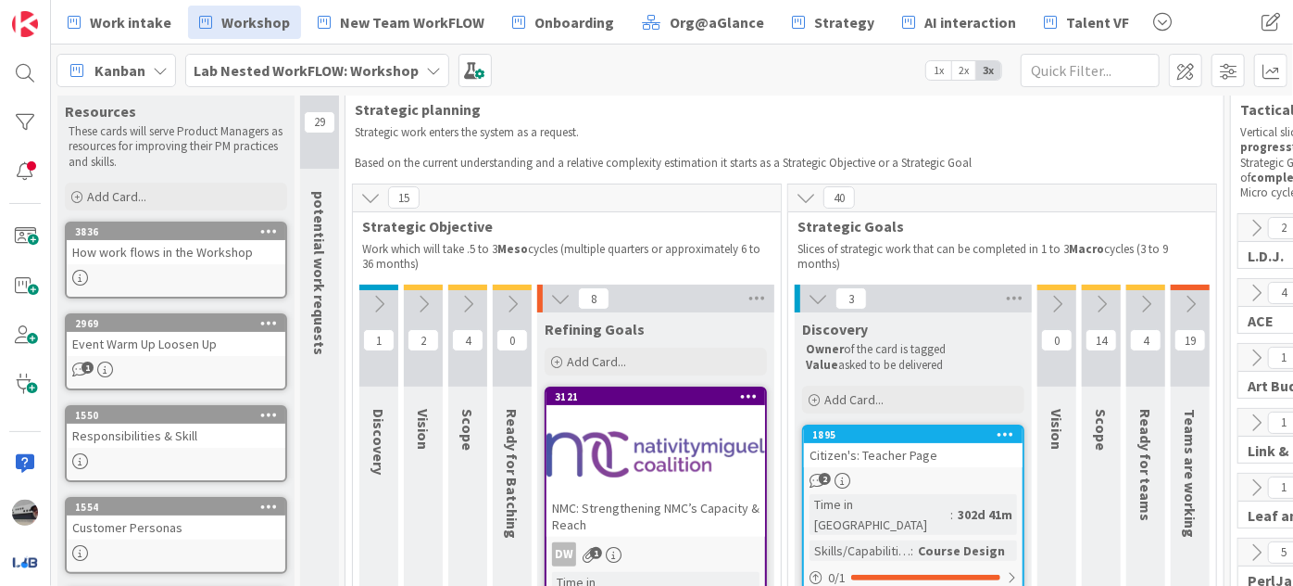
click at [1058, 296] on icon at bounding box center [1057, 304] width 20 height 20
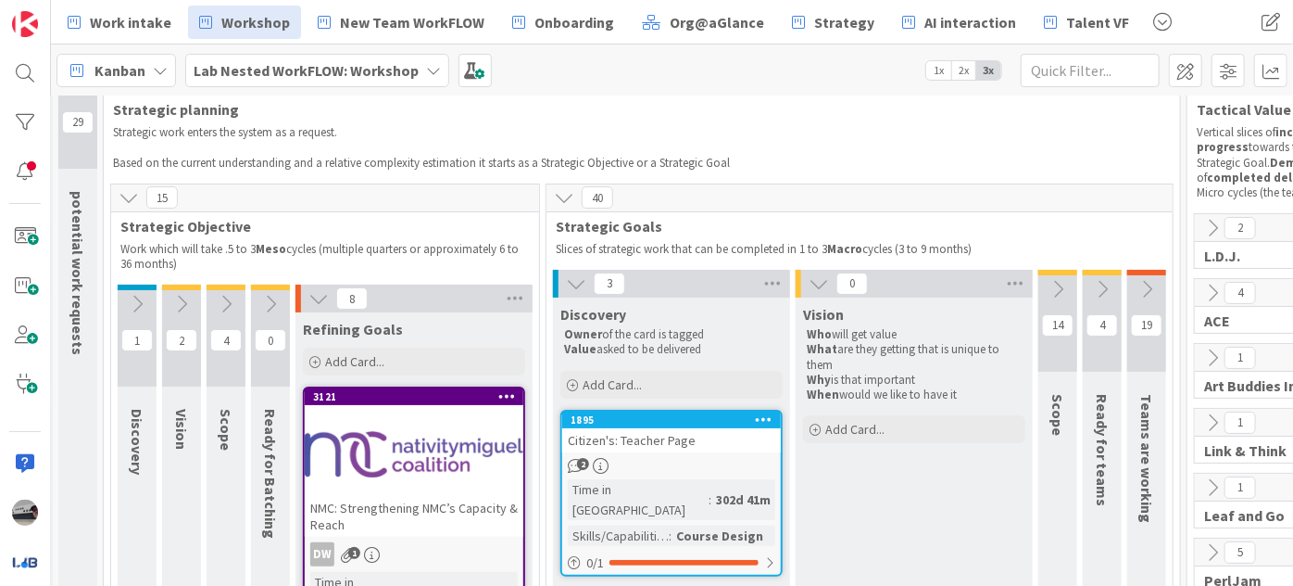
scroll to position [33, 340]
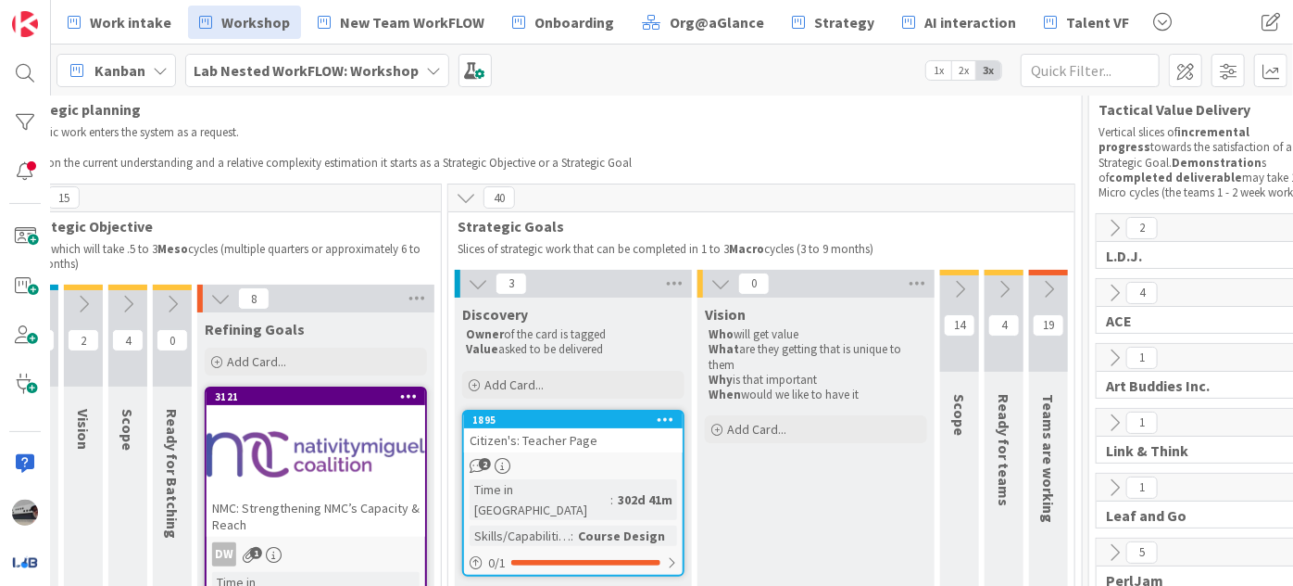
click at [958, 288] on icon at bounding box center [960, 289] width 20 height 20
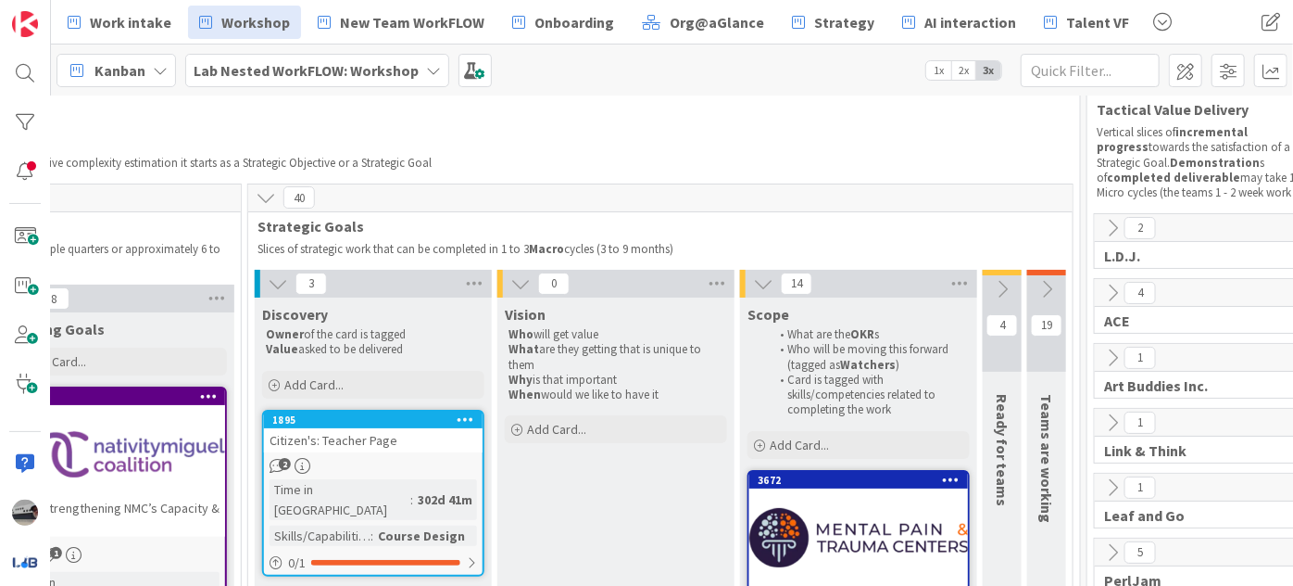
scroll to position [33, 623]
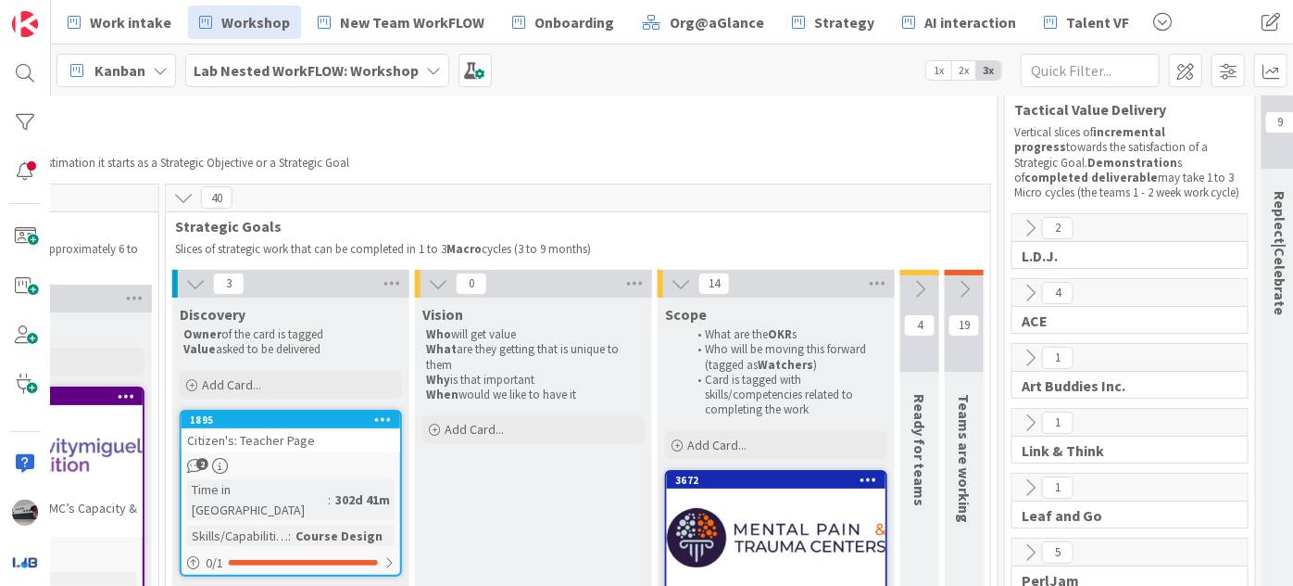
click at [916, 284] on icon at bounding box center [920, 289] width 20 height 20
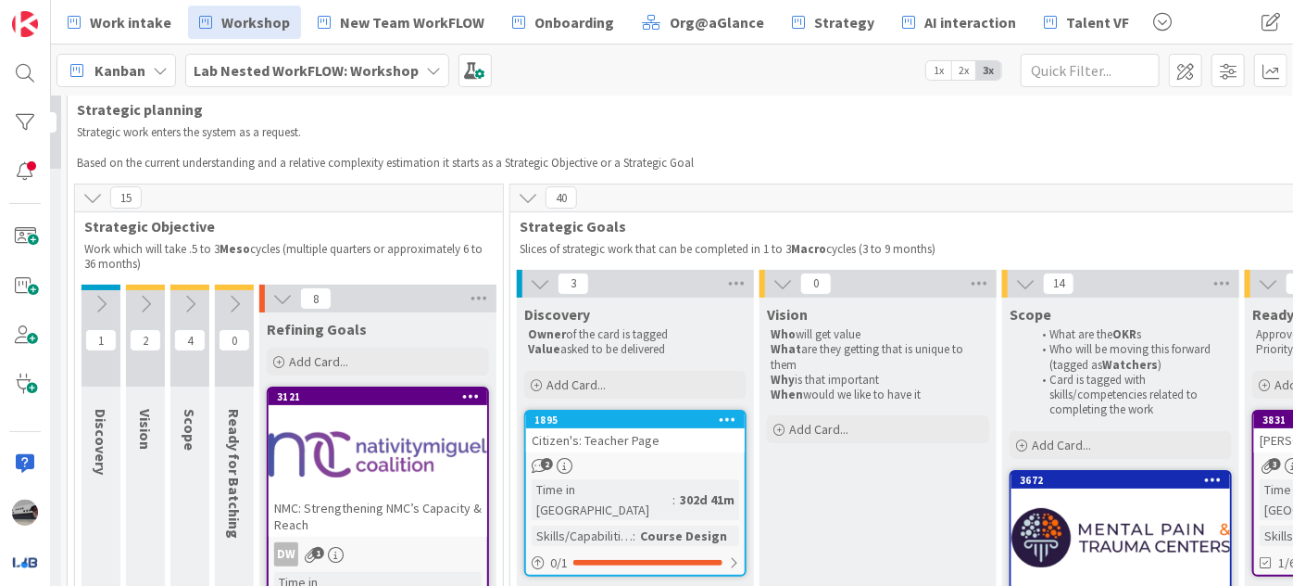
scroll to position [33, 276]
click at [393, 456] on div at bounding box center [380, 453] width 219 height 83
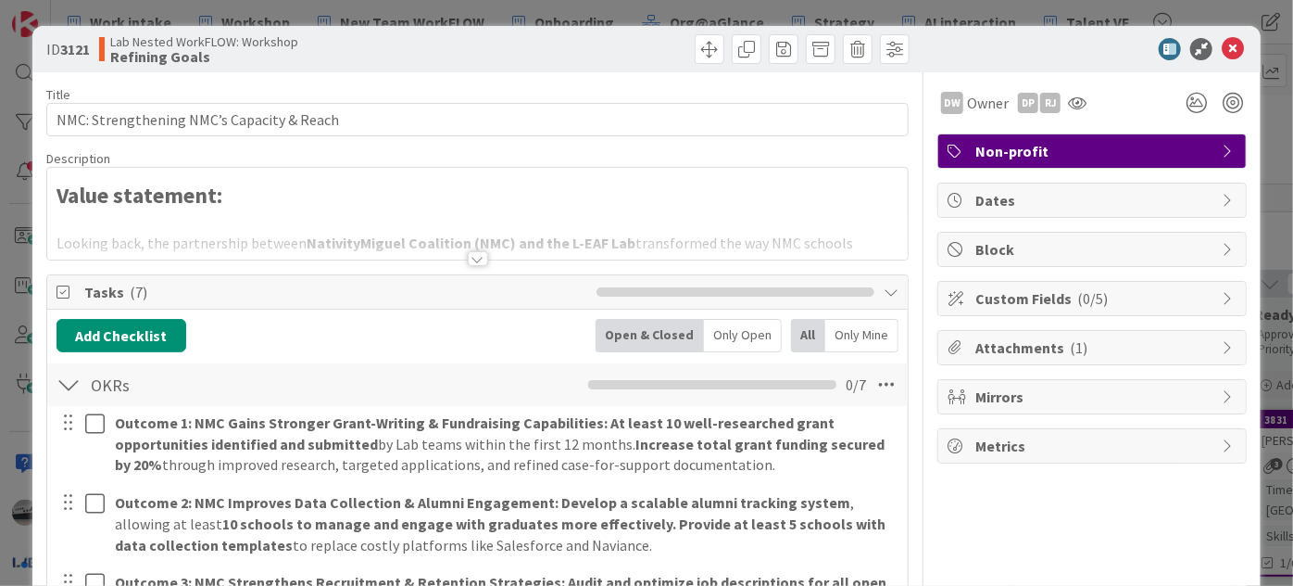
click at [1226, 44] on icon at bounding box center [1233, 49] width 22 height 22
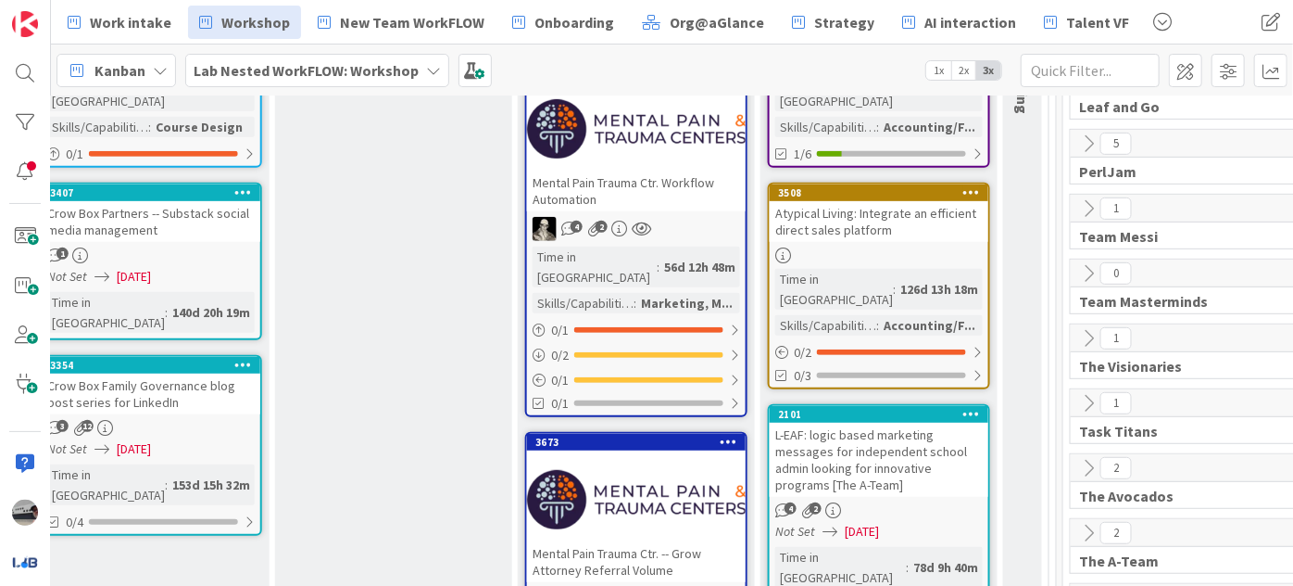
scroll to position [610, 763]
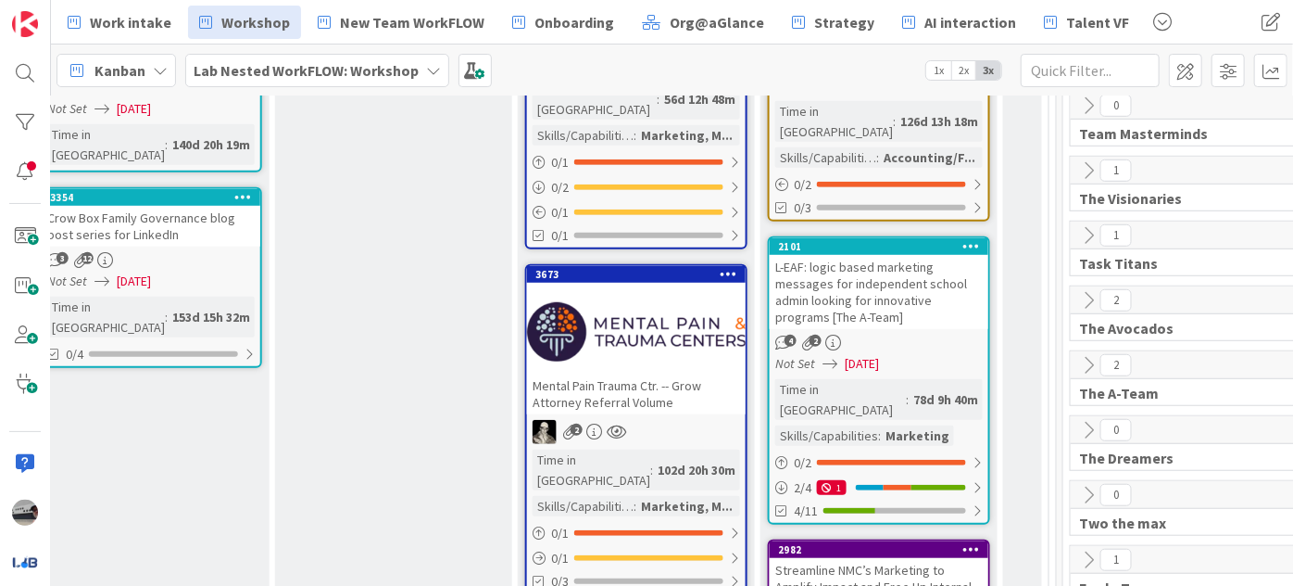
click at [924, 255] on div "L-EAF: logic based marketing messages for independent school admin looking for …" at bounding box center [879, 292] width 219 height 74
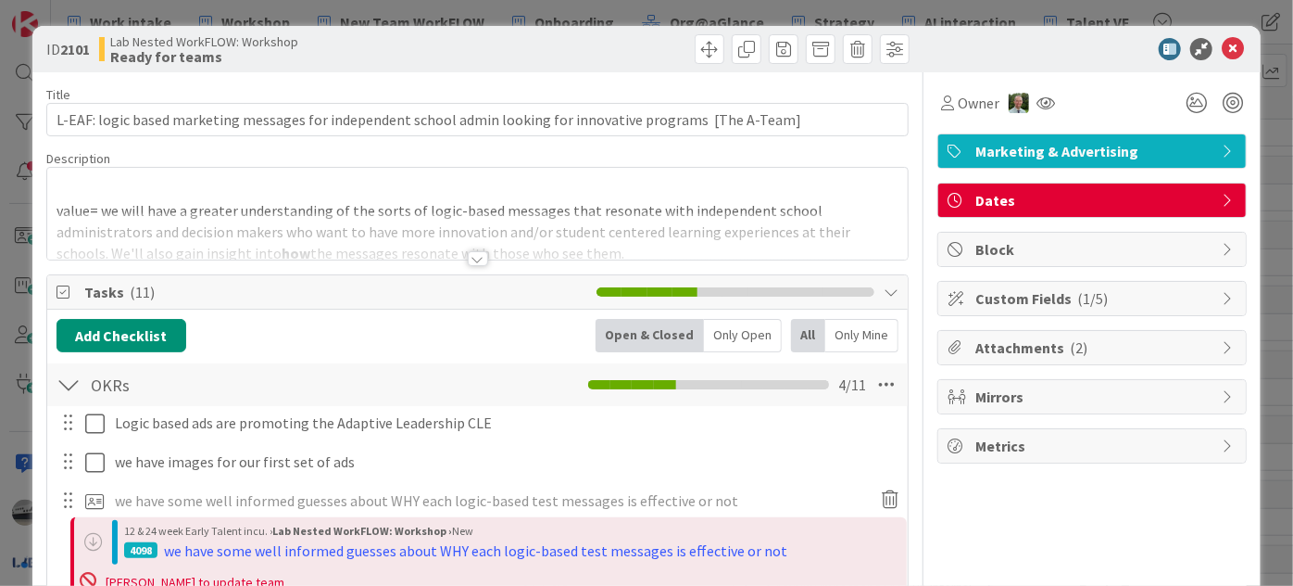
click at [468, 256] on div at bounding box center [478, 258] width 20 height 15
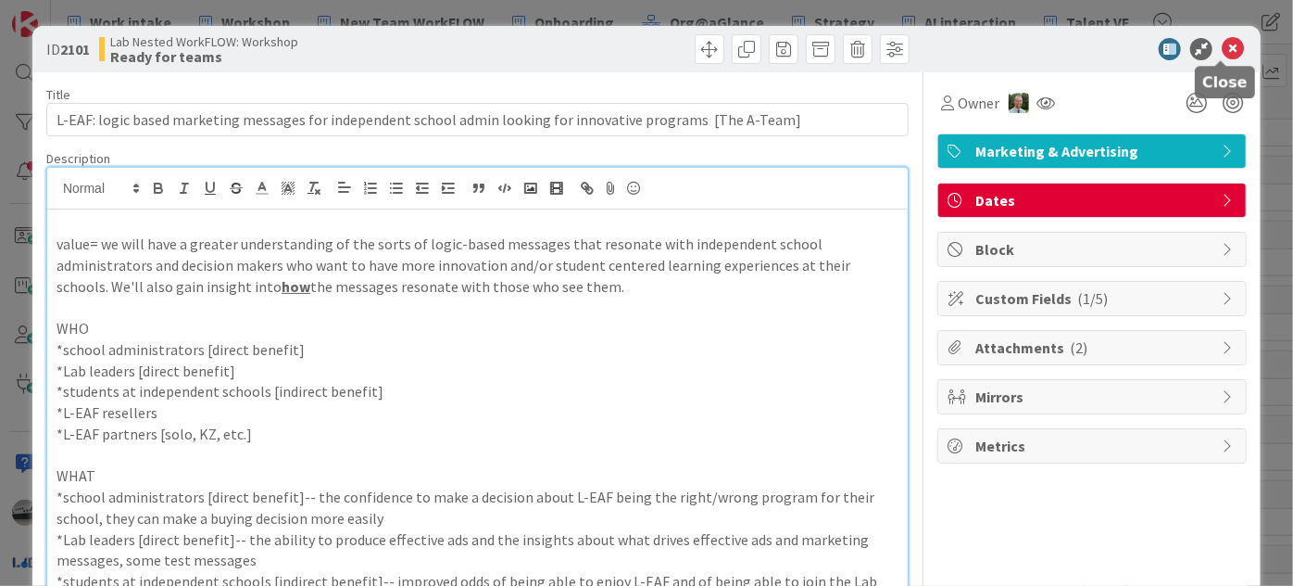
click at [1222, 52] on icon at bounding box center [1233, 49] width 22 height 22
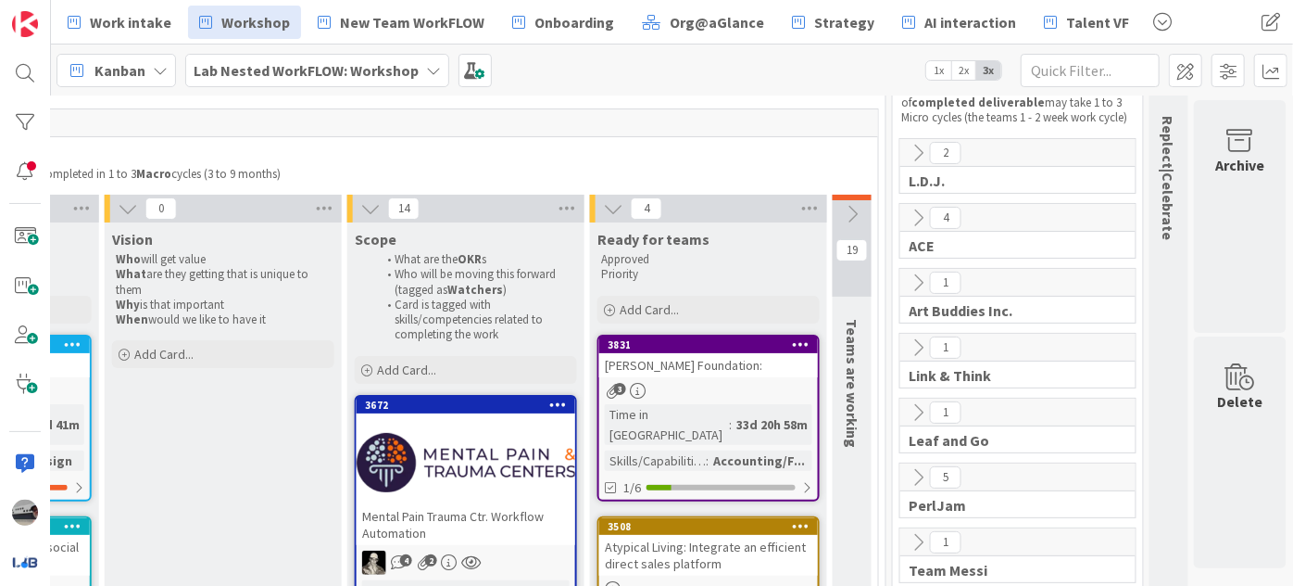
scroll to position [105, 943]
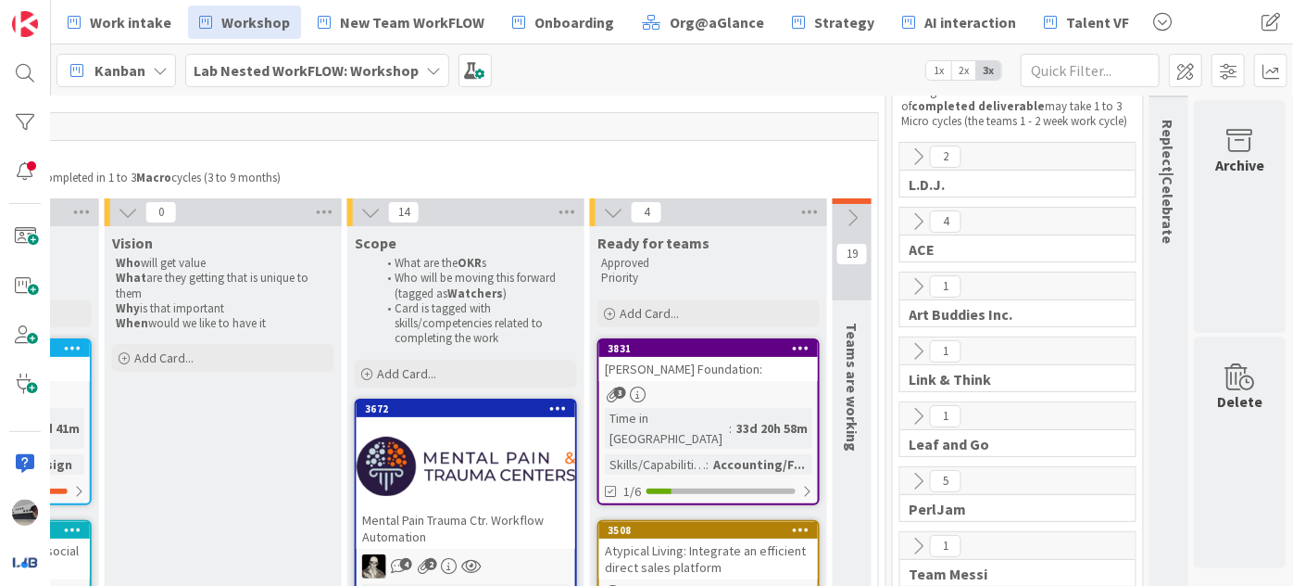
click at [909, 216] on icon at bounding box center [918, 221] width 20 height 20
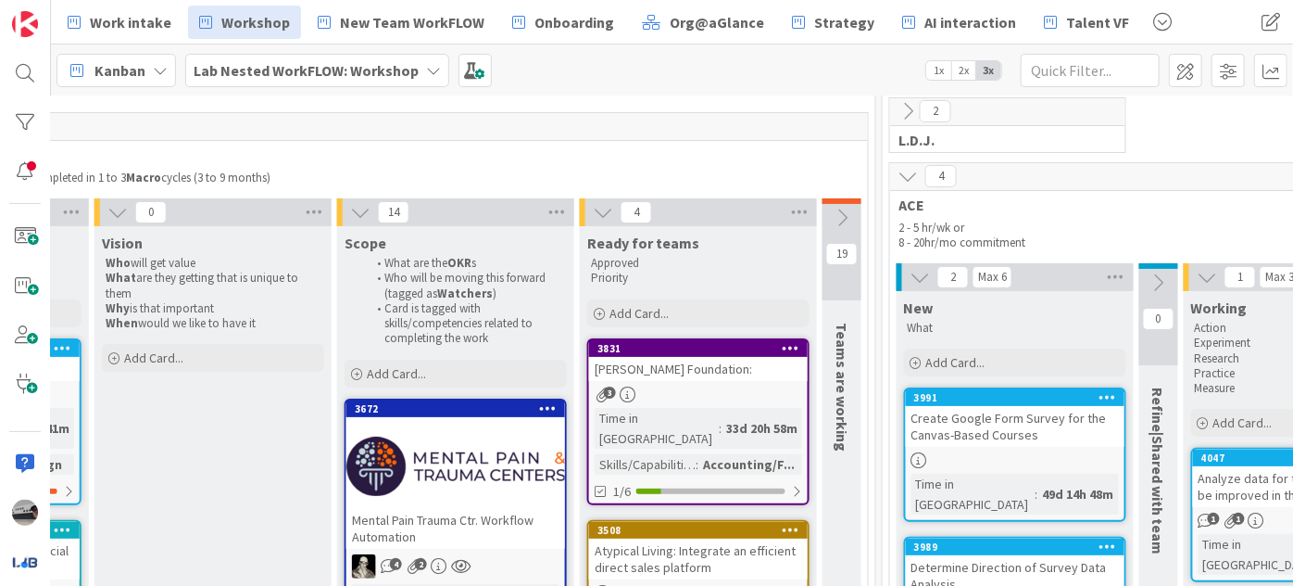
click at [426, 66] on icon at bounding box center [433, 70] width 15 height 15
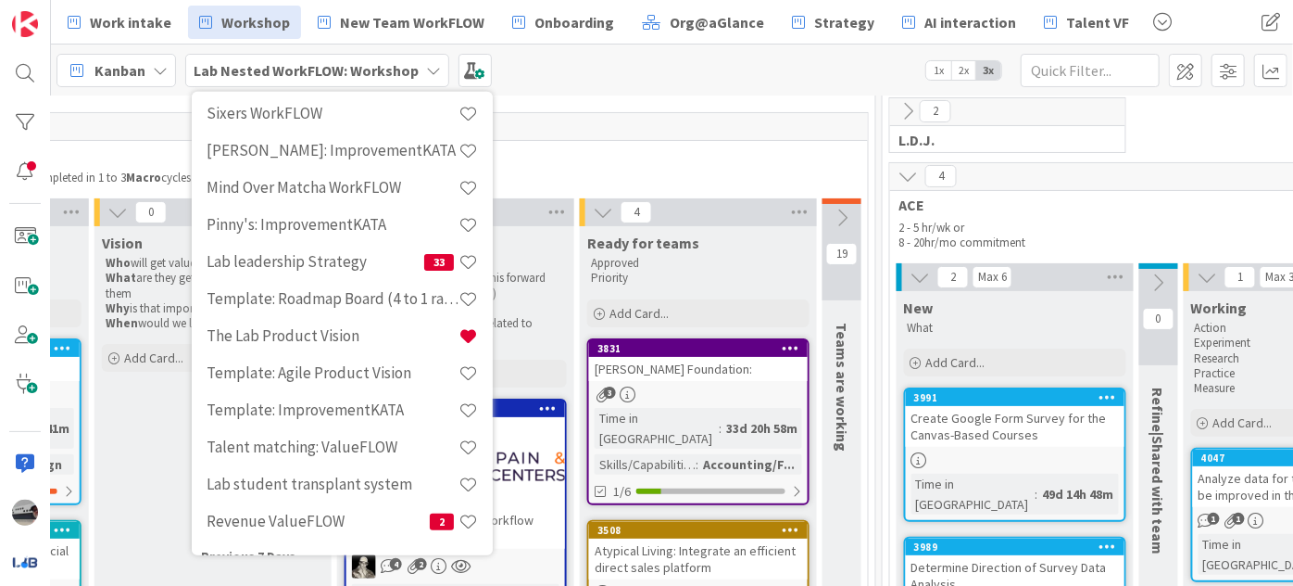
scroll to position [252, 0]
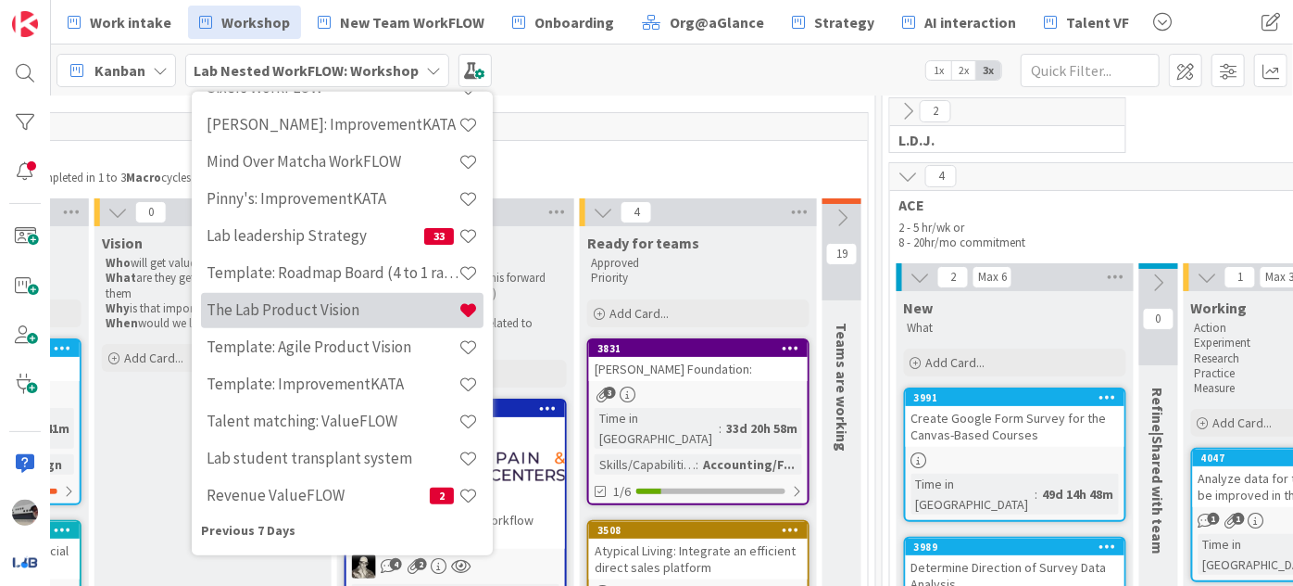
click at [331, 300] on h4 "The Lab Product Vision" at bounding box center [333, 309] width 252 height 19
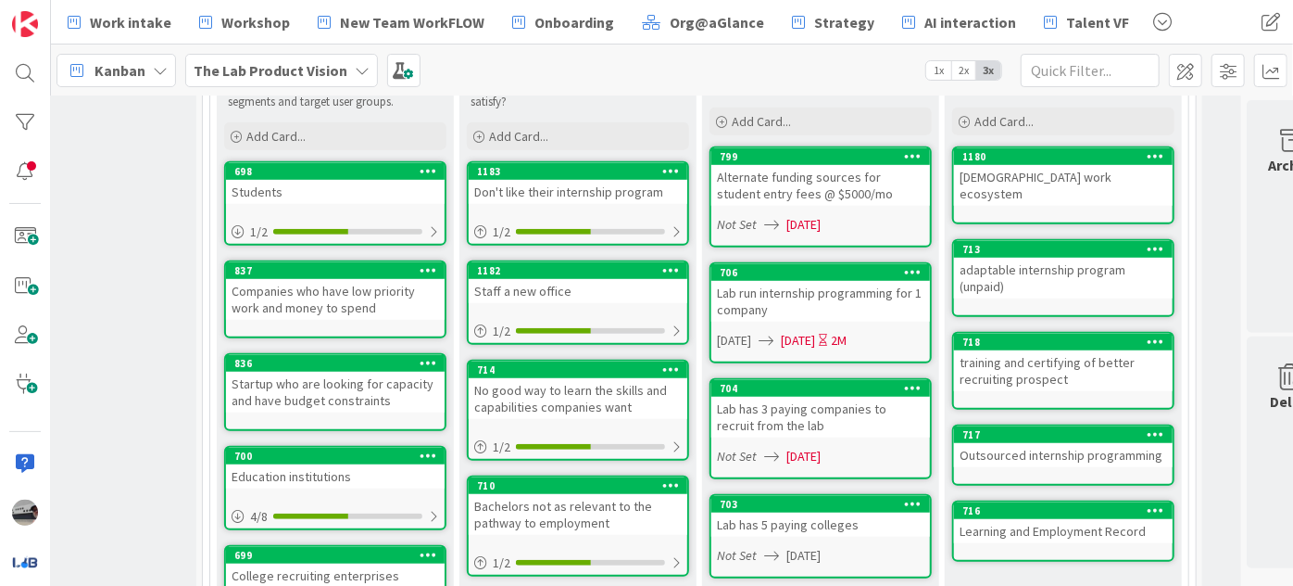
scroll to position [589, 98]
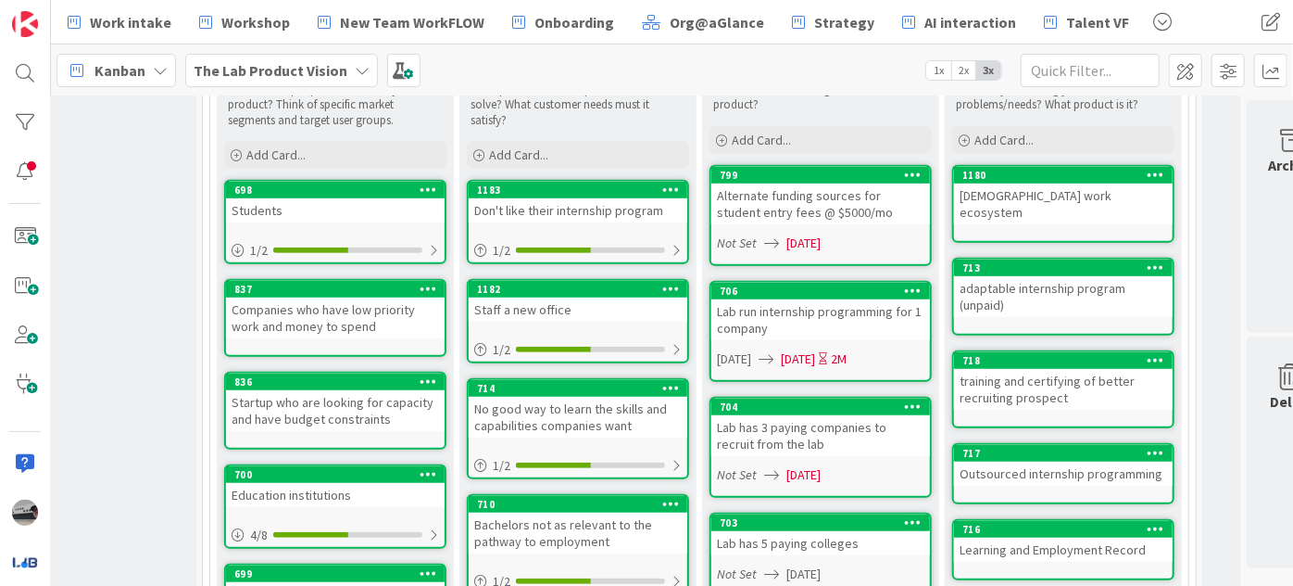
click at [317, 71] on b "The Lab Product Vision" at bounding box center [271, 70] width 154 height 19
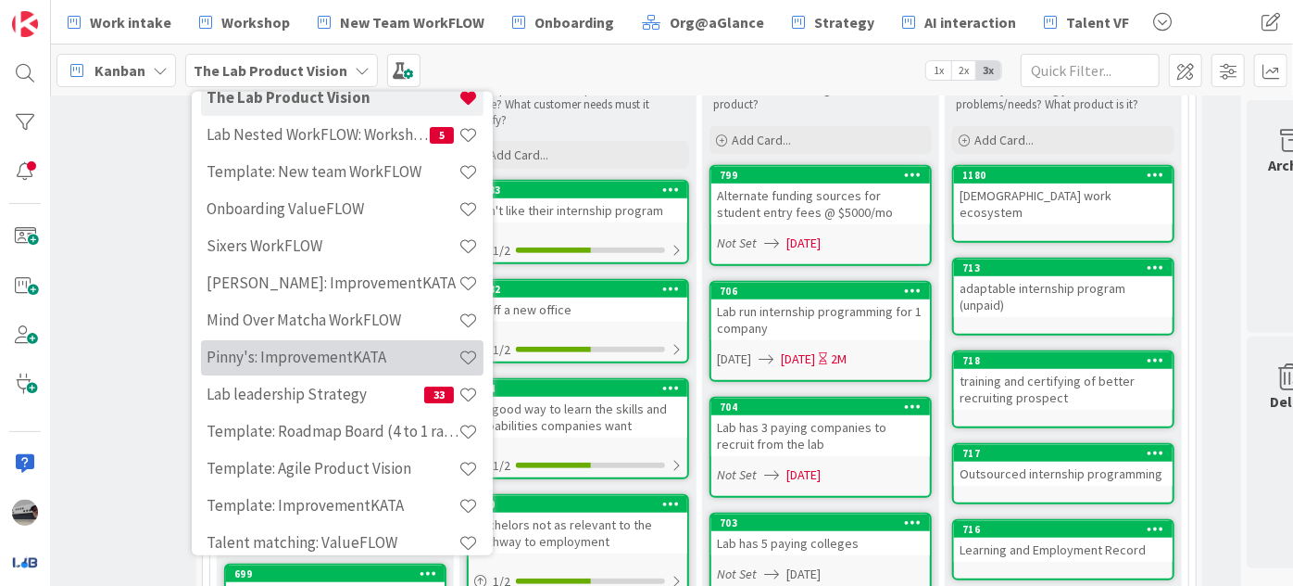
scroll to position [168, 0]
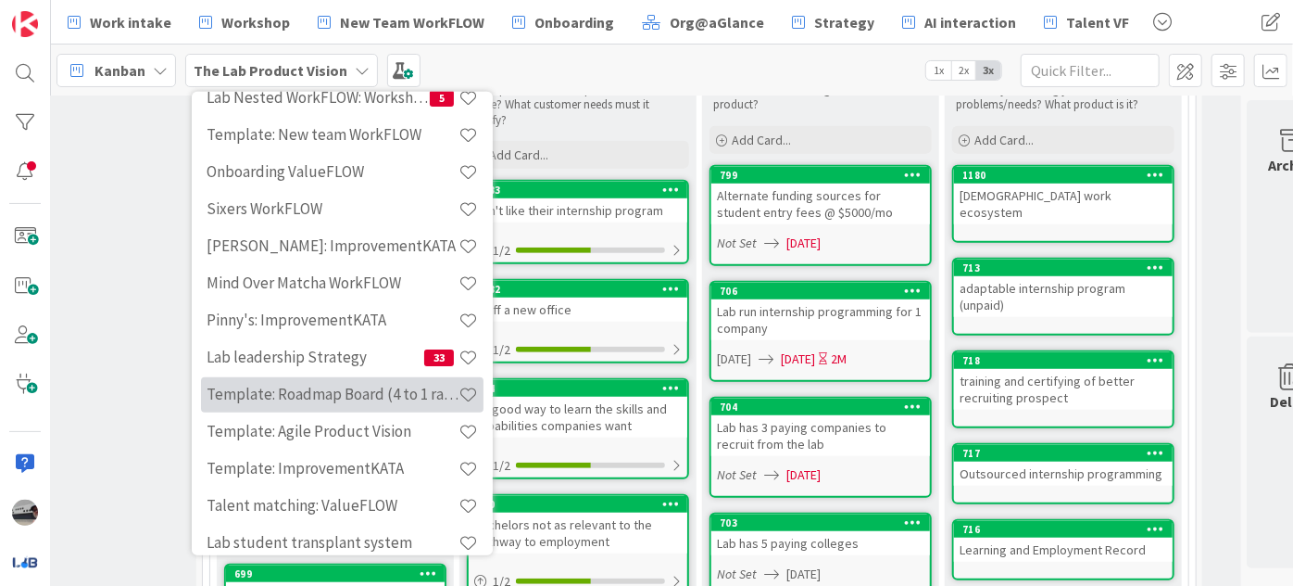
click at [383, 398] on h4 "Template: Roadmap Board (4 to 1 ratio or Annual/Quarterly view)" at bounding box center [333, 394] width 252 height 19
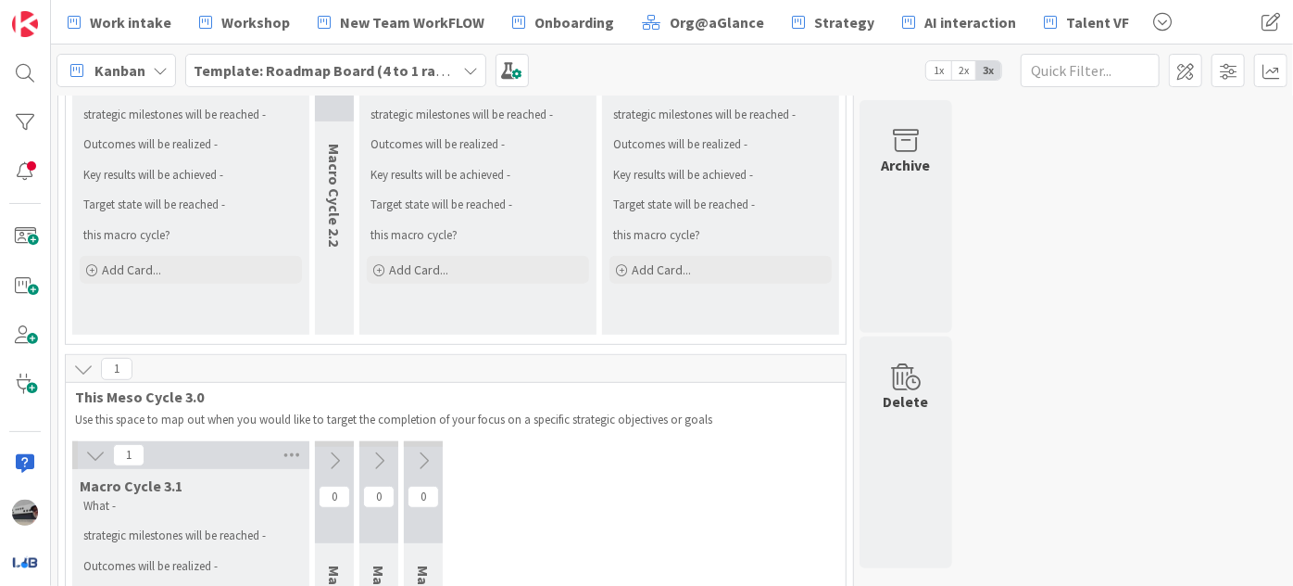
scroll to position [252, 0]
